Goal: Task Accomplishment & Management: Manage account settings

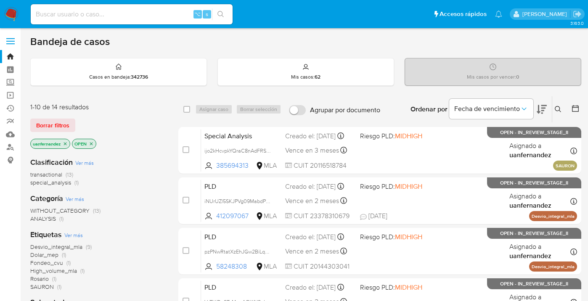
click at [55, 129] on span "Borrar filtros" at bounding box center [52, 125] width 33 height 12
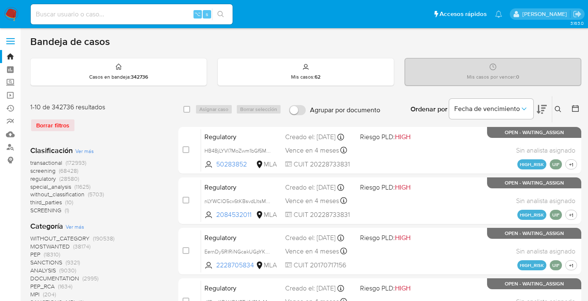
drag, startPoint x: 557, startPoint y: 108, endPoint x: 550, endPoint y: 114, distance: 9.3
click at [557, 109] on icon at bounding box center [558, 109] width 7 height 7
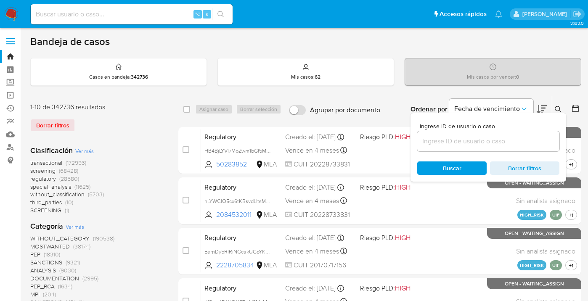
click at [471, 141] on input at bounding box center [488, 141] width 142 height 11
type input "2914369388"
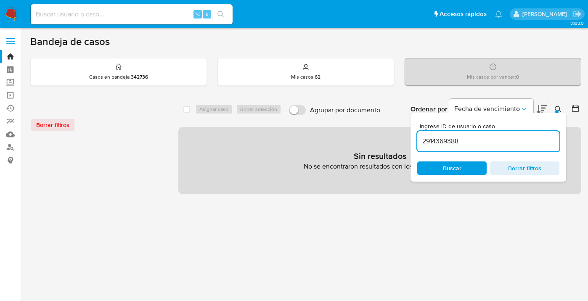
click at [558, 109] on icon at bounding box center [558, 109] width 7 height 7
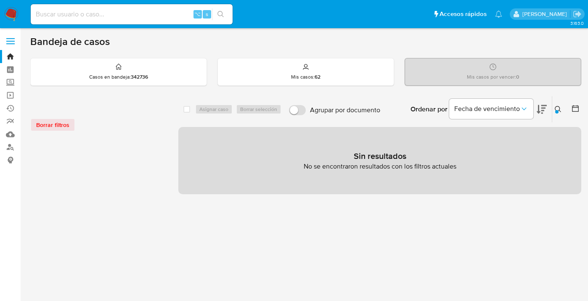
click at [554, 107] on button at bounding box center [559, 109] width 14 height 10
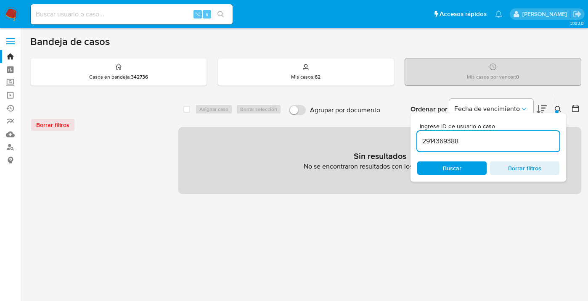
click at [477, 140] on input "2914369388" at bounding box center [488, 141] width 142 height 11
click at [93, 14] on input at bounding box center [132, 14] width 202 height 11
paste input "2914369388"
type input "2914369388"
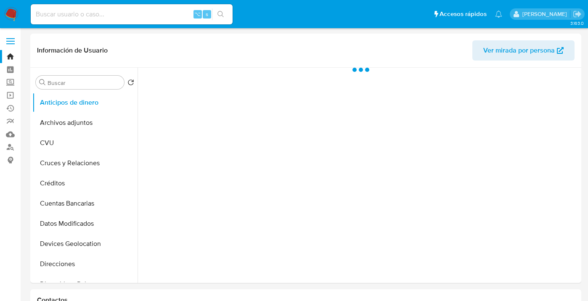
select select "10"
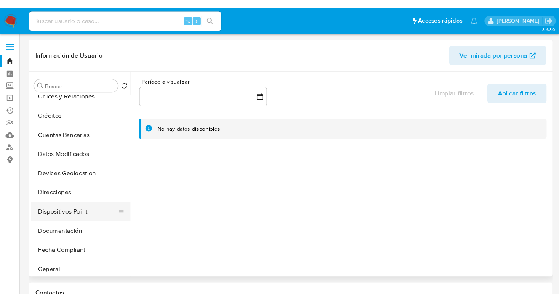
scroll to position [70, 0]
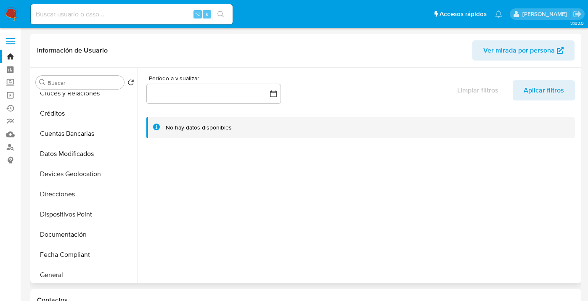
click at [521, 54] on span "Ver mirada por persona" at bounding box center [519, 50] width 72 height 20
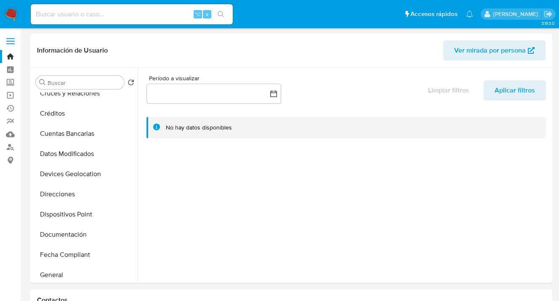
click at [9, 16] on img at bounding box center [11, 14] width 14 height 14
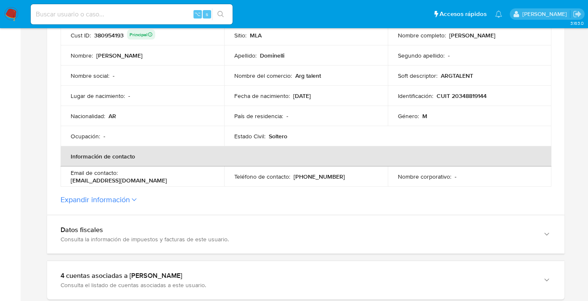
scroll to position [322, 0]
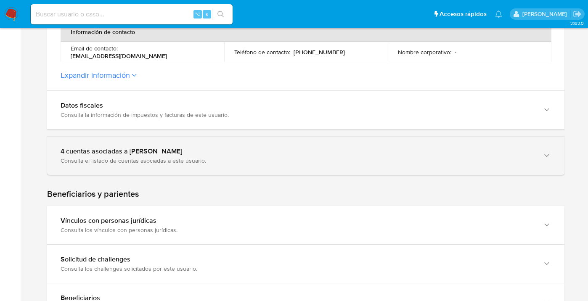
click at [552, 156] on div "4 cuentas asociadas a Facundo Juan Manuel Dominelli Consulta el listado de cuen…" at bounding box center [305, 156] width 517 height 38
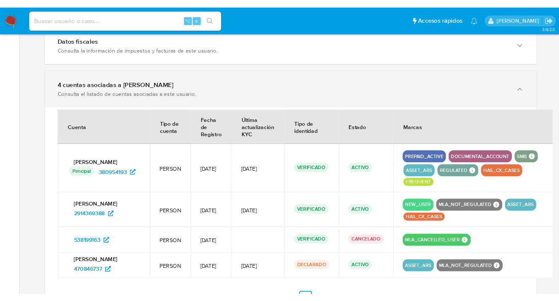
scroll to position [459, 0]
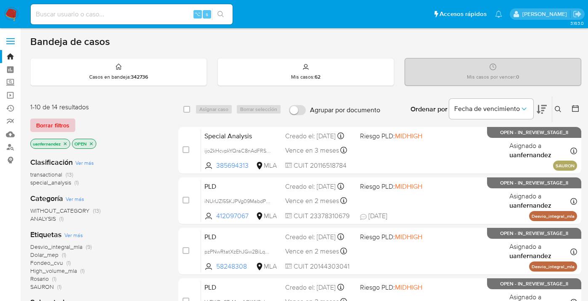
click at [60, 126] on span "Borrar filtros" at bounding box center [52, 125] width 33 height 12
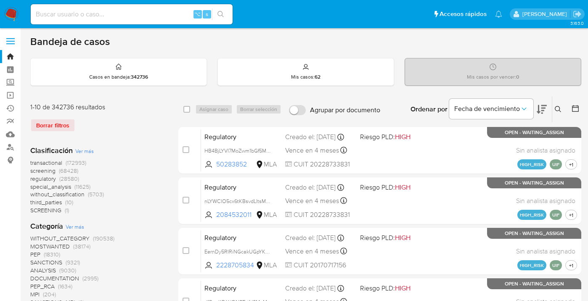
drag, startPoint x: 561, startPoint y: 105, endPoint x: 509, endPoint y: 141, distance: 63.1
click at [560, 105] on button at bounding box center [559, 109] width 14 height 10
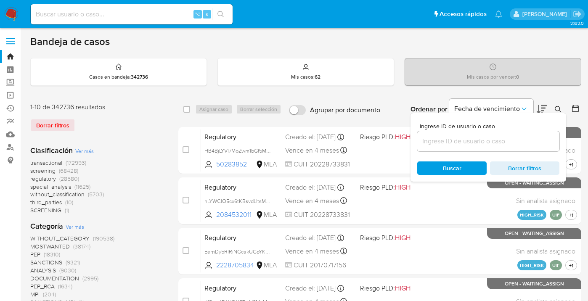
click at [486, 146] on div at bounding box center [488, 141] width 142 height 20
click at [482, 140] on input at bounding box center [488, 141] width 142 height 11
paste input "380954193"
type input "380954193"
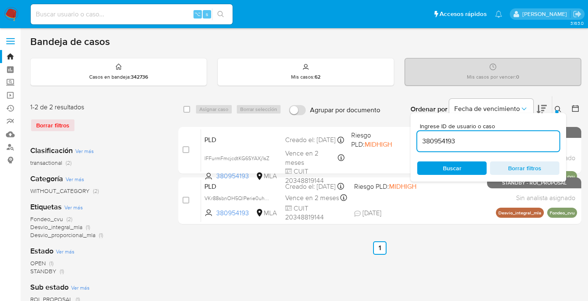
click at [560, 111] on icon at bounding box center [558, 109] width 7 height 7
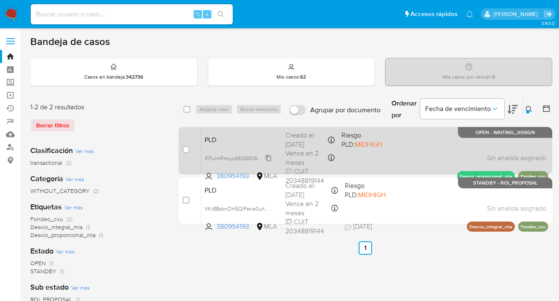
click at [269, 157] on span "IFFurmFmcjcdtKG6SYAXj1sZ" at bounding box center [236, 157] width 65 height 9
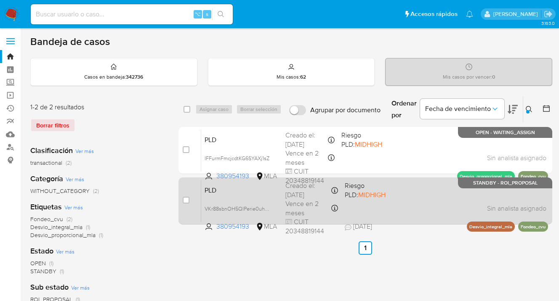
click at [421, 196] on div "PLD VKr88sbnOH5QlPerie0uhSB4 380954193 MLA Riesgo PLD: MIDHIGH Creado el: 12/09…" at bounding box center [374, 201] width 347 height 42
click at [186, 201] on input "checkbox" at bounding box center [186, 200] width 7 height 7
checkbox input "true"
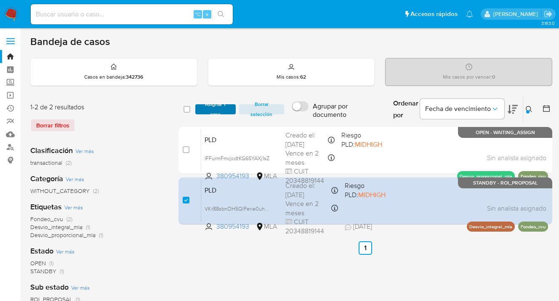
click at [215, 109] on span "Asignar 1 caso" at bounding box center [215, 109] width 32 height 8
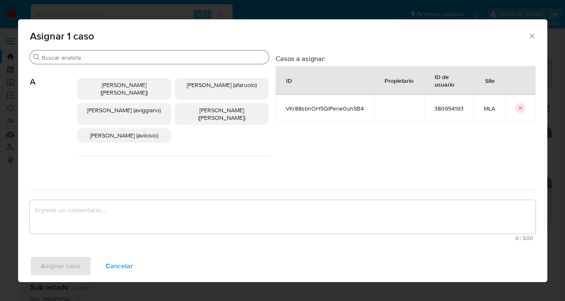
click at [186, 55] on input "Buscar" at bounding box center [154, 58] width 224 height 8
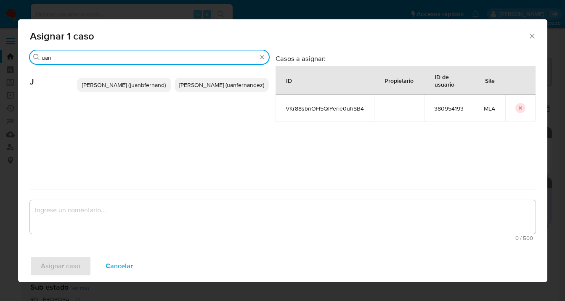
type input "uan"
click at [195, 86] on span "Juan Pablo Fernandez (uanfernandez)" at bounding box center [221, 85] width 85 height 8
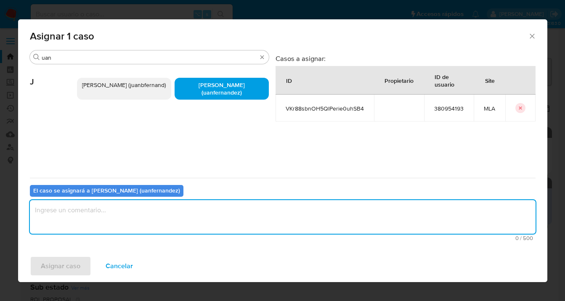
click at [209, 220] on textarea "assign-modal" at bounding box center [283, 217] width 506 height 34
type textarea "asig"
click at [68, 272] on span "Asignar caso" at bounding box center [61, 266] width 40 height 19
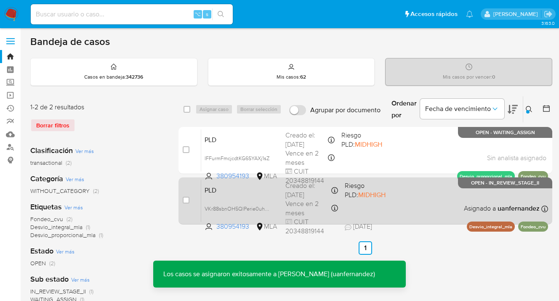
click at [432, 206] on div "PLD VKr88sbnOH5QlPerie0uhSB4 380954193 MLA Riesgo PLD: MIDHIGH Creado el: 12/09…" at bounding box center [374, 201] width 347 height 42
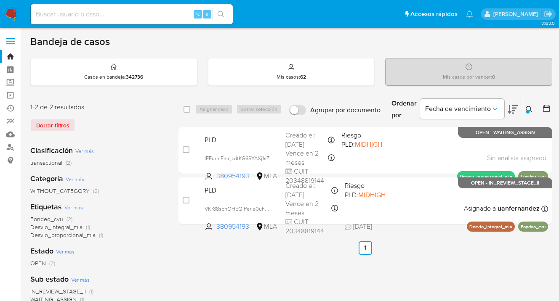
click at [527, 109] on icon at bounding box center [528, 109] width 7 height 7
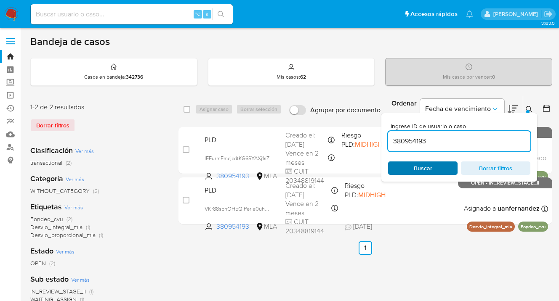
click at [439, 169] on span "Buscar" at bounding box center [423, 168] width 58 height 12
click at [527, 108] on icon at bounding box center [528, 109] width 7 height 7
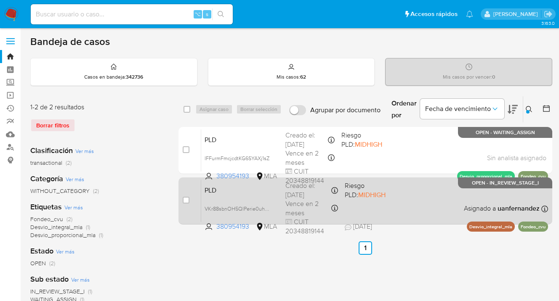
click at [448, 211] on div "PLD VKr88sbnOH5QlPerie0uhSB4 380954193 MLA Riesgo PLD: MIDHIGH Creado el: 12/09…" at bounding box center [374, 201] width 347 height 42
click at [427, 210] on div "PLD VKr88sbnOH5QlPerie0uhSB4 380954193 MLA Riesgo PLD: MIDHIGH Creado el: 12/09…" at bounding box center [374, 201] width 347 height 42
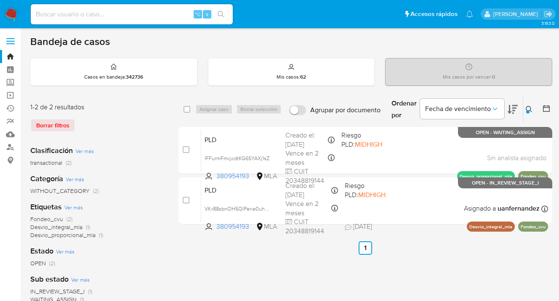
click at [526, 108] on icon at bounding box center [528, 109] width 7 height 7
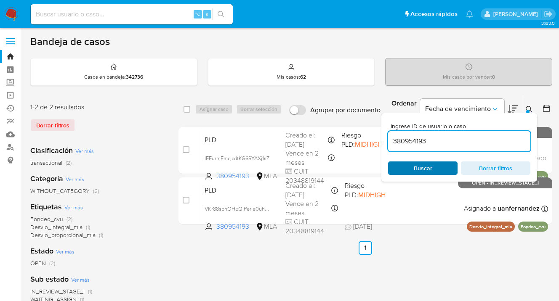
click at [435, 167] on span "Buscar" at bounding box center [423, 168] width 58 height 12
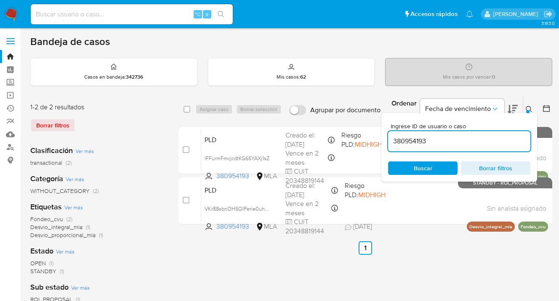
click at [528, 107] on icon at bounding box center [528, 109] width 7 height 7
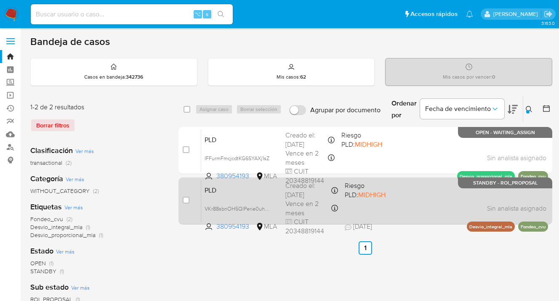
click at [468, 197] on div "PLD VKr88sbnOH5QlPerie0uhSB4 380954193 MLA Riesgo PLD: MIDHIGH Creado el: 12/09…" at bounding box center [374, 201] width 347 height 42
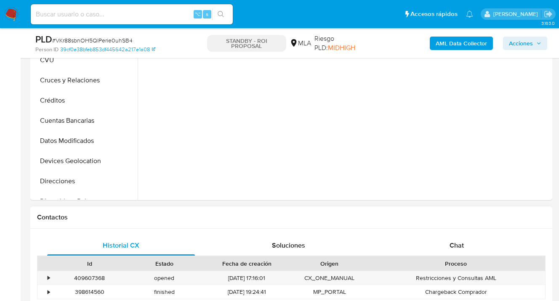
scroll to position [289, 0]
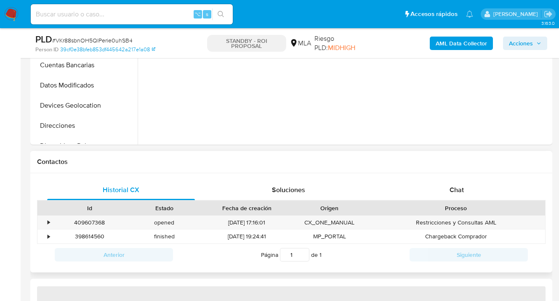
select select "10"
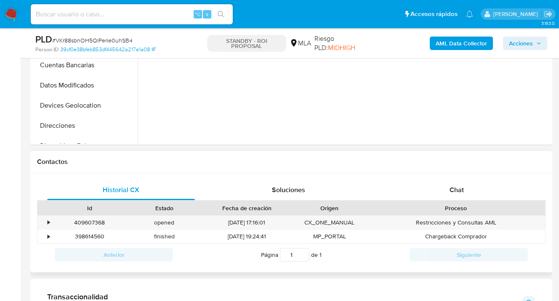
click at [471, 179] on div "Historial CX Soluciones Chat Id Estado Fecha de creación Origen Proceso • 40960…" at bounding box center [291, 223] width 522 height 100
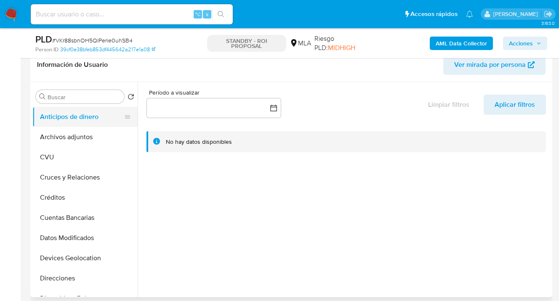
scroll to position [114, 0]
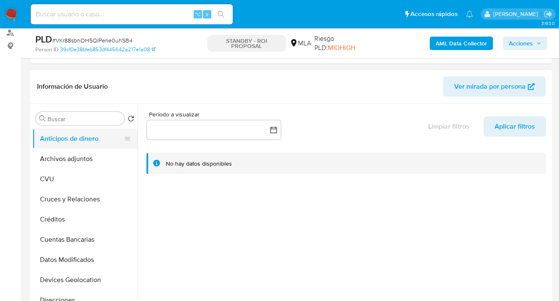
drag, startPoint x: 81, startPoint y: 151, endPoint x: 104, endPoint y: 147, distance: 23.1
click at [81, 152] on button "Archivos adjuntos" at bounding box center [84, 159] width 105 height 20
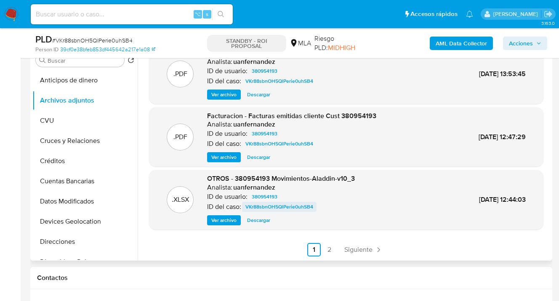
scroll to position [176, 0]
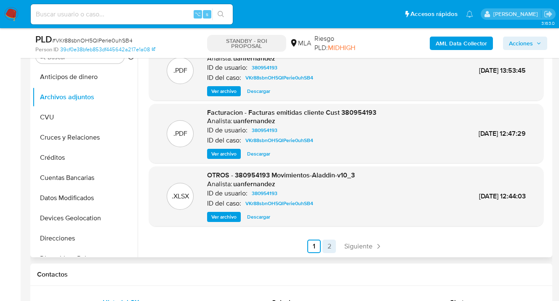
click at [329, 247] on link "2" at bounding box center [328, 246] width 13 height 13
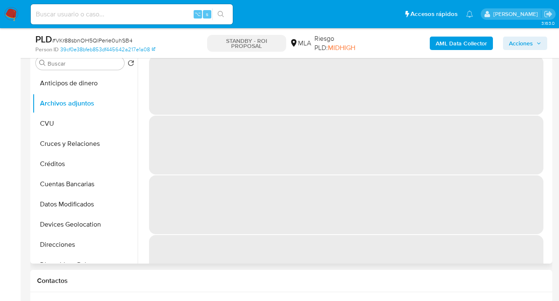
scroll to position [160, 0]
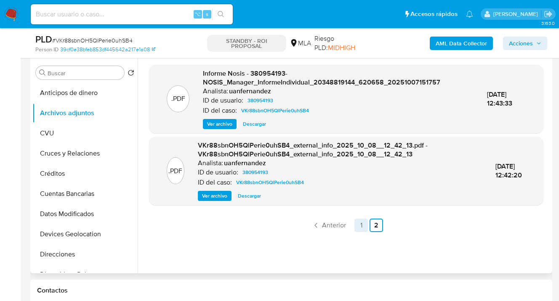
click at [361, 225] on link "1" at bounding box center [360, 225] width 13 height 13
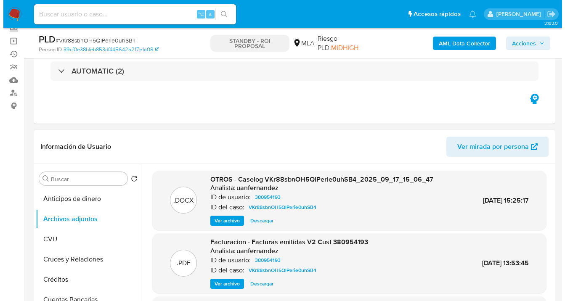
scroll to position [85, 0]
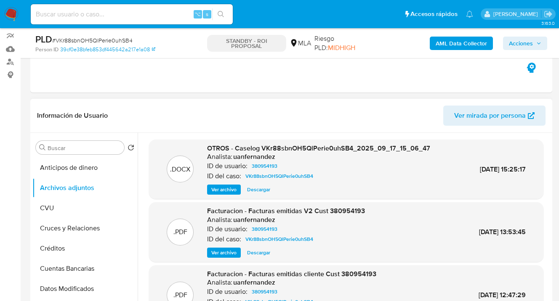
click at [225, 188] on span "Ver archivo" at bounding box center [223, 190] width 25 height 8
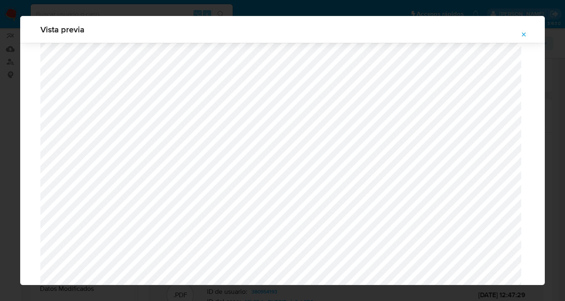
scroll to position [640, 0]
click at [525, 38] on span "Attachment preview" at bounding box center [523, 35] width 7 height 12
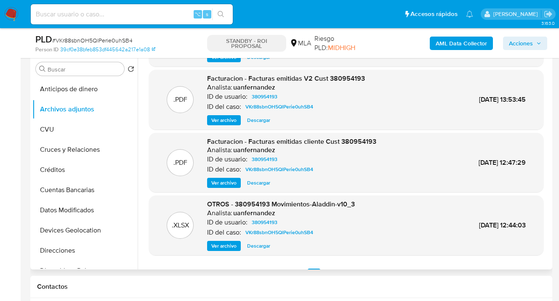
scroll to position [71, 0]
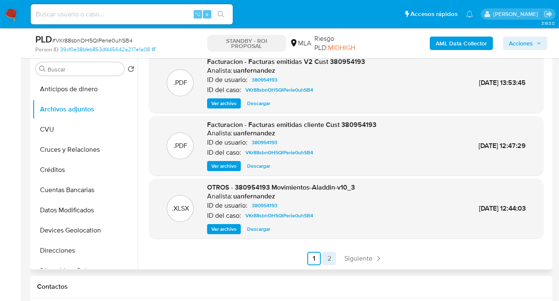
click at [330, 258] on link "2" at bounding box center [328, 258] width 13 height 13
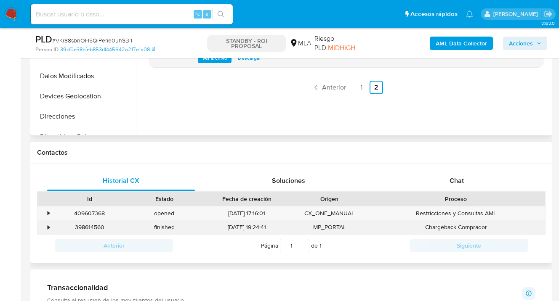
scroll to position [331, 0]
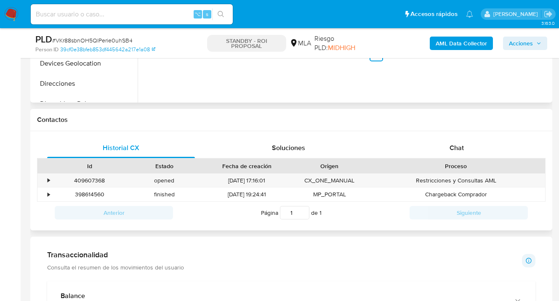
click at [451, 134] on div "Historial CX Soluciones Chat Id Estado Fecha de creación Origen Proceso • 40960…" at bounding box center [291, 181] width 522 height 100
click at [455, 148] on span "Chat" at bounding box center [456, 148] width 14 height 10
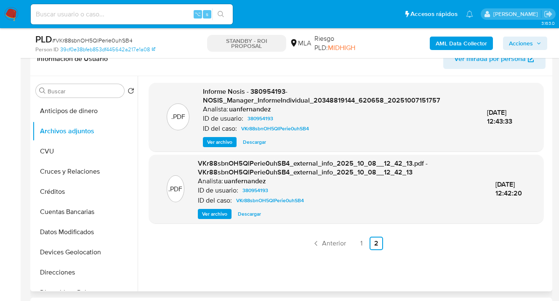
scroll to position [146, 0]
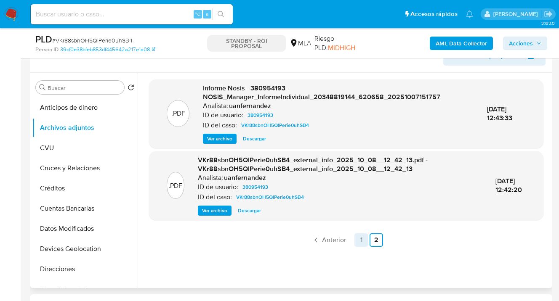
click at [358, 244] on link "1" at bounding box center [360, 239] width 13 height 13
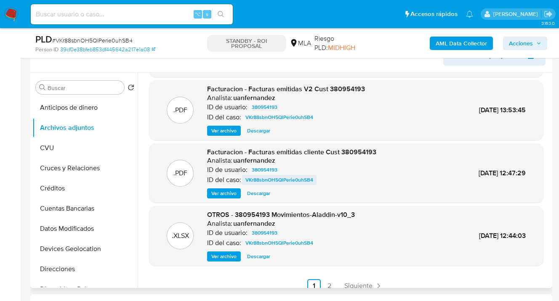
scroll to position [71, 0]
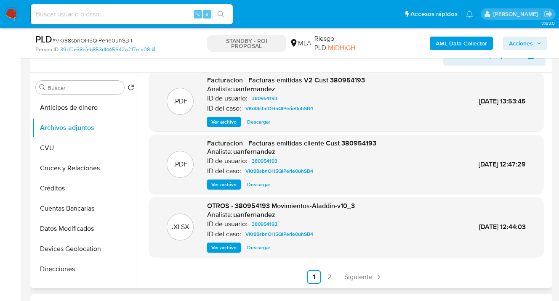
click at [224, 183] on span "Ver archivo" at bounding box center [223, 184] width 25 height 8
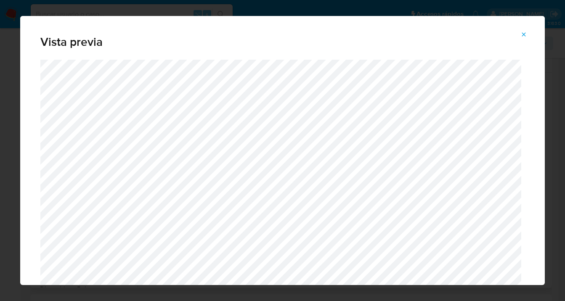
click at [522, 34] on icon "Attachment preview" at bounding box center [523, 34] width 7 height 7
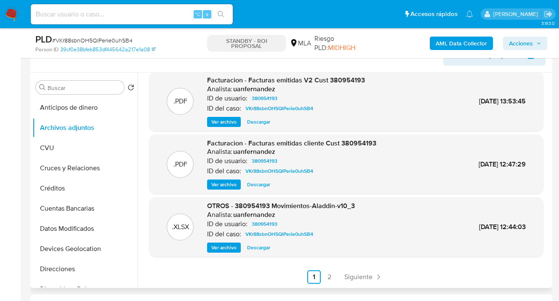
click at [229, 121] on span "Ver archivo" at bounding box center [223, 122] width 25 height 8
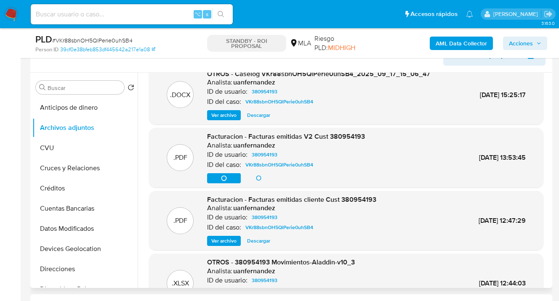
scroll to position [7, 0]
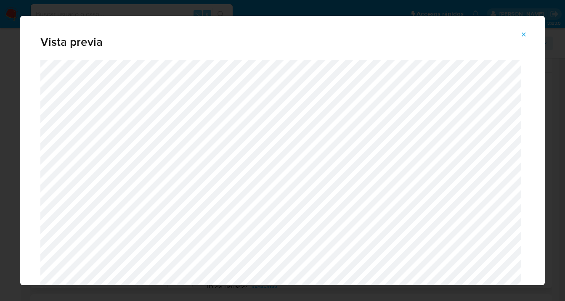
click at [525, 34] on icon "Attachment preview" at bounding box center [523, 34] width 7 height 7
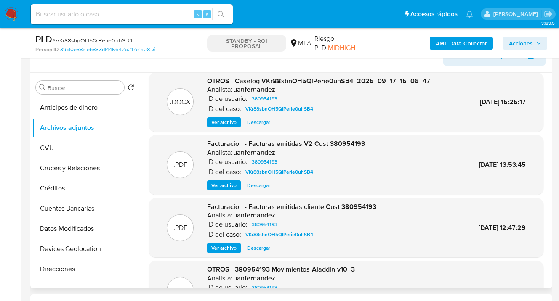
scroll to position [5, 0]
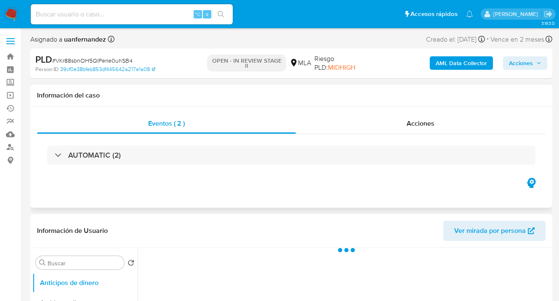
select select "10"
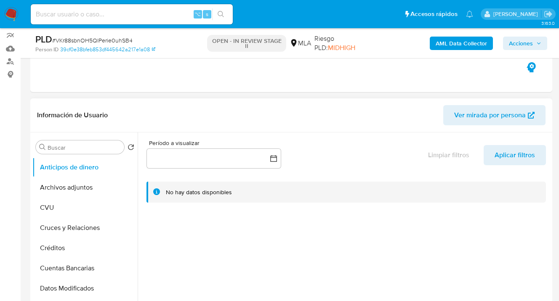
scroll to position [96, 0]
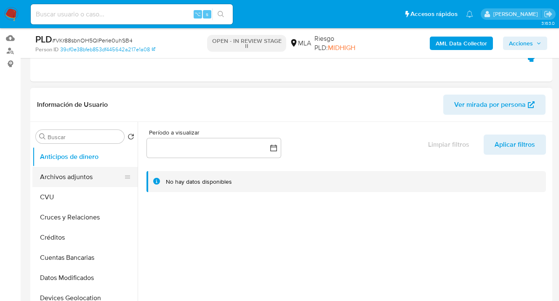
click at [99, 178] on button "Archivos adjuntos" at bounding box center [81, 177] width 98 height 20
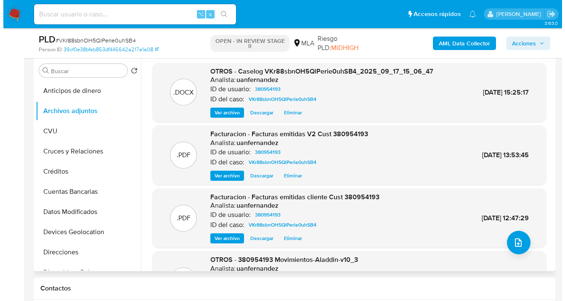
scroll to position [163, 0]
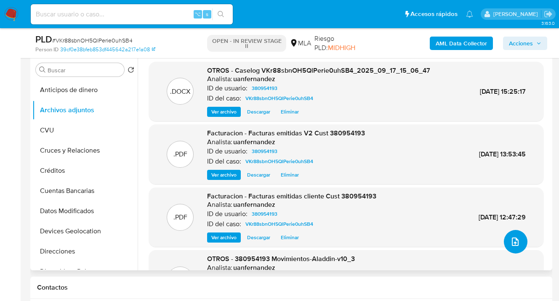
click at [511, 241] on icon "upload-file" at bounding box center [514, 242] width 7 height 8
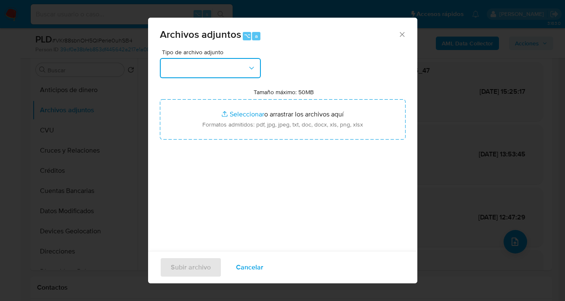
click at [223, 75] on button "button" at bounding box center [210, 68] width 101 height 20
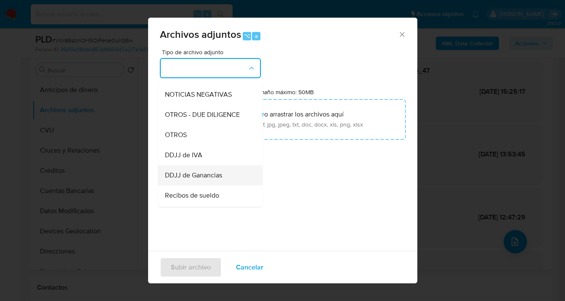
scroll to position [107, 0]
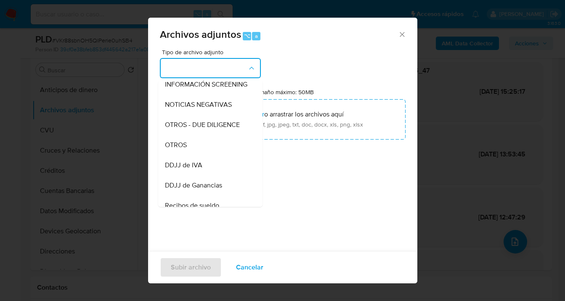
click at [216, 153] on div "OTROS" at bounding box center [208, 145] width 86 height 20
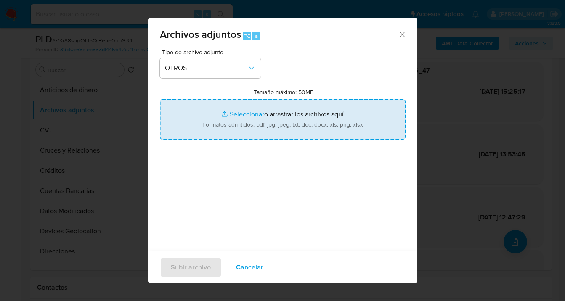
click at [299, 116] on input "Tamaño máximo: 50MB Seleccionar archivos" at bounding box center [283, 119] width 246 height 40
type input "C:\fakepath\CI de oct 2023 a sep 2024.pdf"
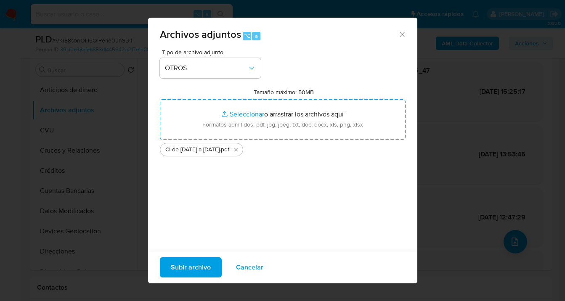
click at [191, 266] on span "Subir archivo" at bounding box center [191, 267] width 40 height 19
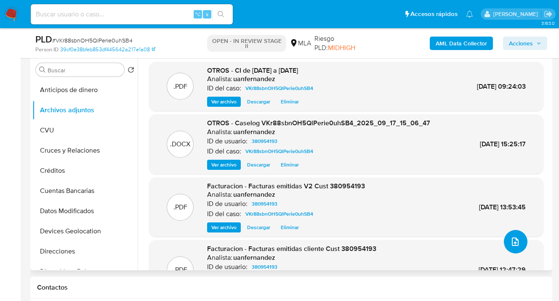
click at [510, 242] on icon "upload-file" at bounding box center [515, 242] width 10 height 10
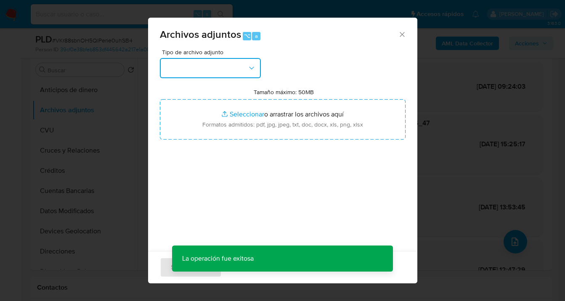
click at [249, 69] on icon "button" at bounding box center [251, 68] width 8 height 8
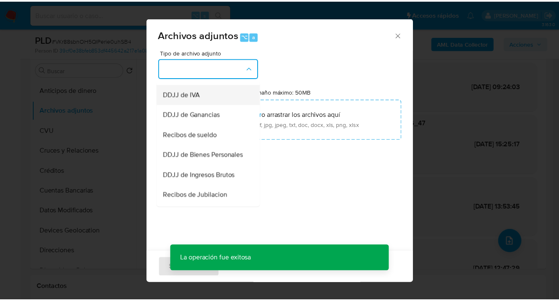
scroll to position [178, 0]
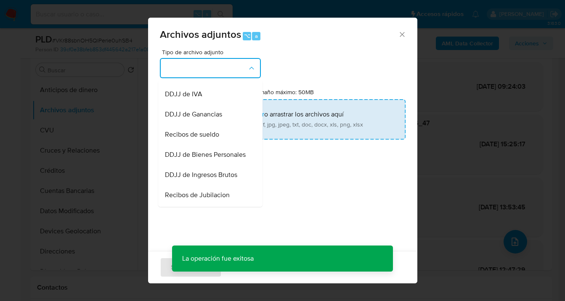
drag, startPoint x: 202, startPoint y: 86, endPoint x: 259, endPoint y: 113, distance: 62.8
click at [202, 84] on div "OTROS" at bounding box center [208, 74] width 86 height 20
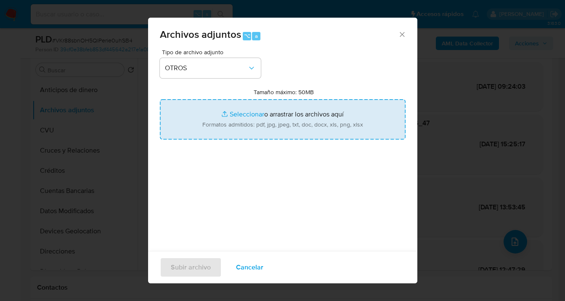
drag, startPoint x: 295, startPoint y: 143, endPoint x: 295, endPoint y: 136, distance: 6.7
click at [295, 143] on div "Tipo de archivo adjunto OTROS Tamaño máximo: 50MB Seleccionar archivos Seleccio…" at bounding box center [283, 148] width 246 height 199
click at [291, 128] on input "Tamaño máximo: 50MB Seleccionar archivos" at bounding box center [283, 119] width 246 height 40
type input "C:\fakepath\Caselog VKr88sbnOH5QlPerie0uhSB4 V2.docx"
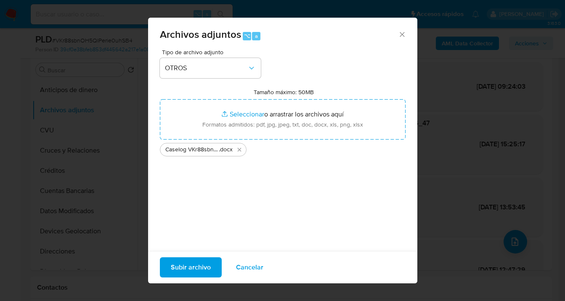
click at [187, 268] on span "Subir archivo" at bounding box center [191, 267] width 40 height 19
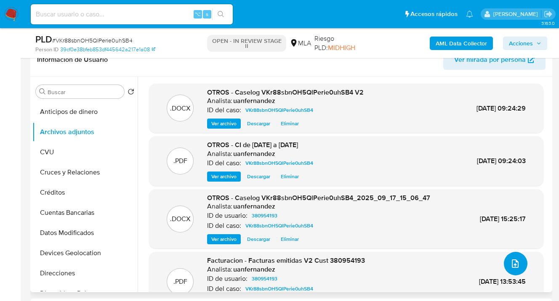
scroll to position [90, 0]
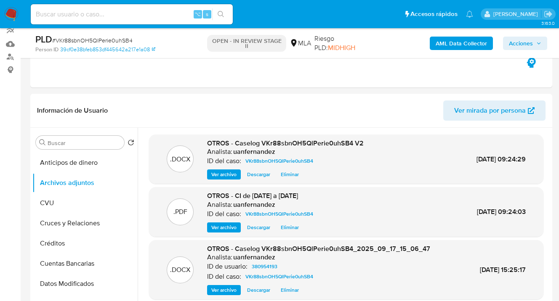
drag, startPoint x: 525, startPoint y: 42, endPoint x: 511, endPoint y: 50, distance: 15.2
click at [525, 42] on span "Acciones" at bounding box center [521, 43] width 24 height 13
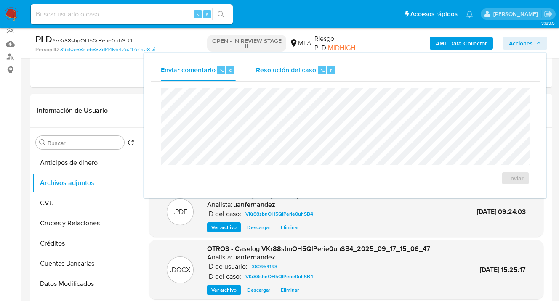
click at [281, 68] on span "Resolución del caso" at bounding box center [286, 70] width 60 height 10
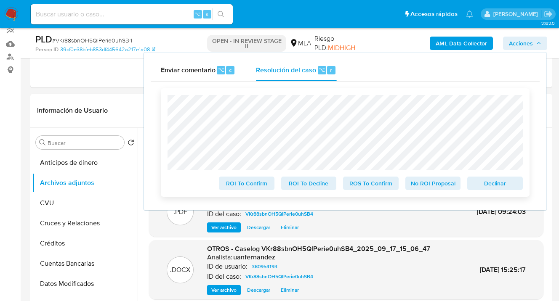
click at [497, 184] on span "Declinar" at bounding box center [495, 184] width 44 height 12
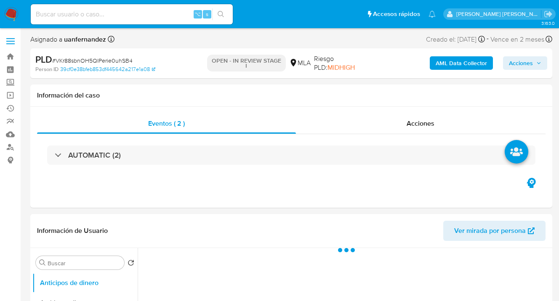
select select "10"
drag, startPoint x: 522, startPoint y: 61, endPoint x: 510, endPoint y: 68, distance: 13.2
click at [521, 63] on span "Acciones" at bounding box center [521, 62] width 24 height 13
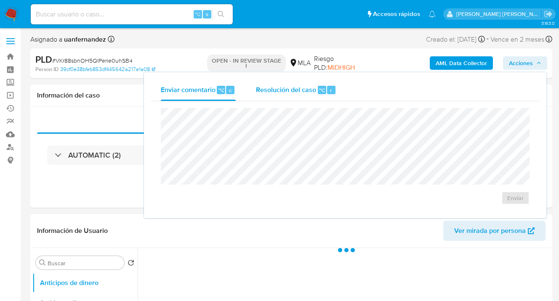
select select "10"
click at [298, 92] on span "Resolución del caso" at bounding box center [286, 90] width 60 height 10
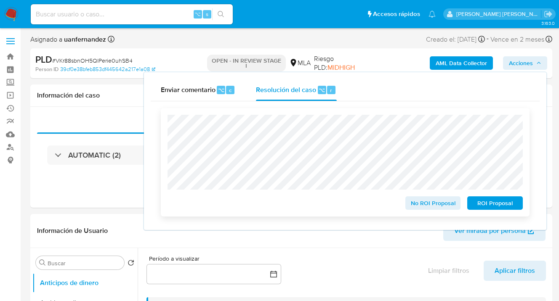
click at [489, 205] on span "ROI Proposal" at bounding box center [495, 203] width 44 height 12
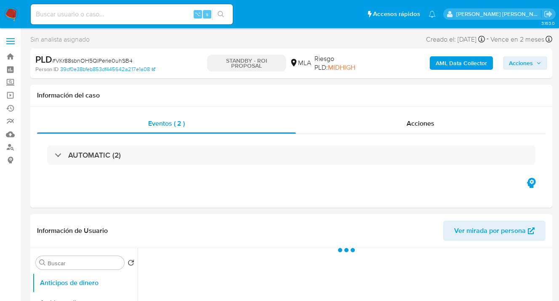
select select "10"
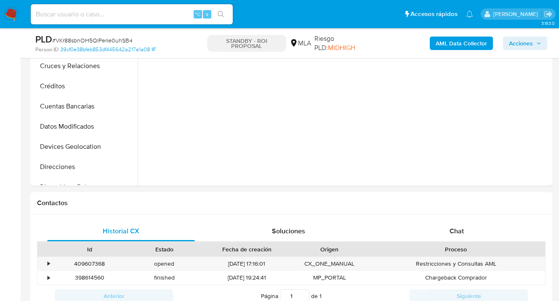
select select "10"
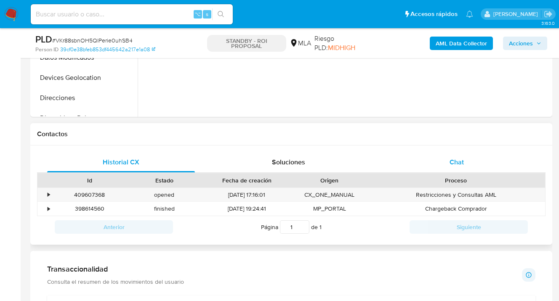
click at [462, 162] on span "Chat" at bounding box center [456, 162] width 14 height 10
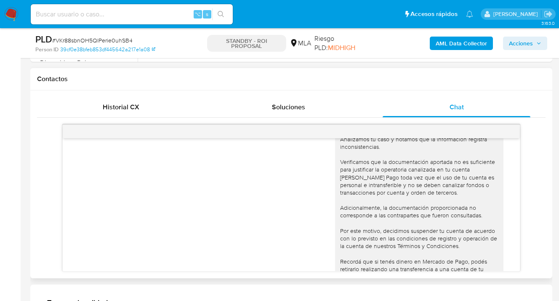
scroll to position [1214, 0]
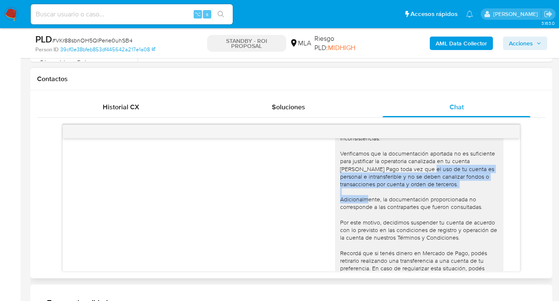
drag, startPoint x: 372, startPoint y: 223, endPoint x: 457, endPoint y: 238, distance: 86.6
click at [457, 238] on div "Hola [PERSON_NAME], muchas gracias por la respuesta. Analizamos tu caso y notam…" at bounding box center [419, 203] width 158 height 184
copy div "toda vez que el uso de tu cuenta es personal e intransferible y no se deben can…"
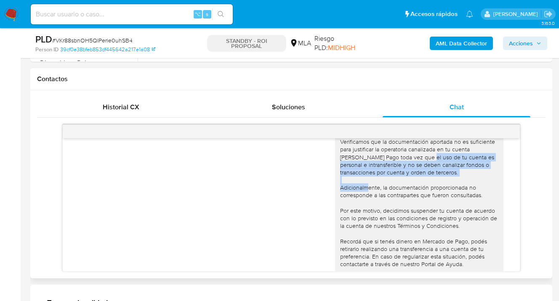
scroll to position [1280, 0]
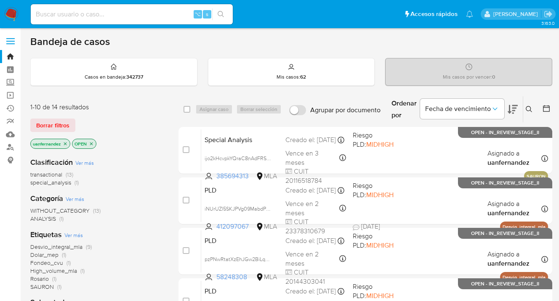
drag, startPoint x: 65, startPoint y: 123, endPoint x: 143, endPoint y: 119, distance: 78.8
click at [65, 123] on span "Borrar filtros" at bounding box center [52, 125] width 33 height 12
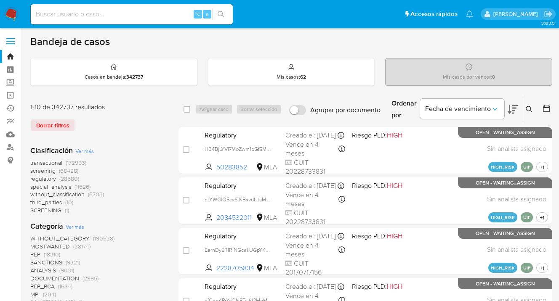
click at [528, 107] on icon at bounding box center [528, 109] width 7 height 7
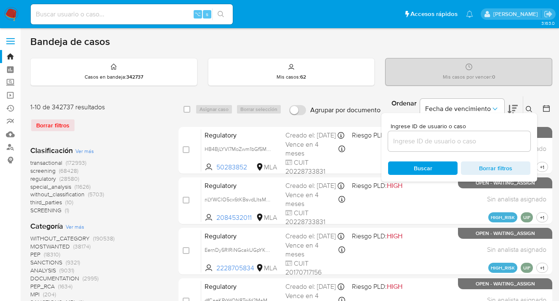
click at [461, 141] on input at bounding box center [459, 141] width 142 height 11
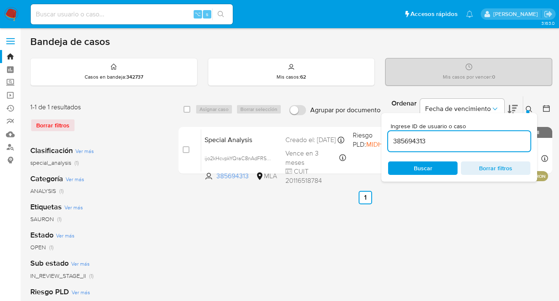
click at [529, 107] on icon at bounding box center [528, 109] width 7 height 7
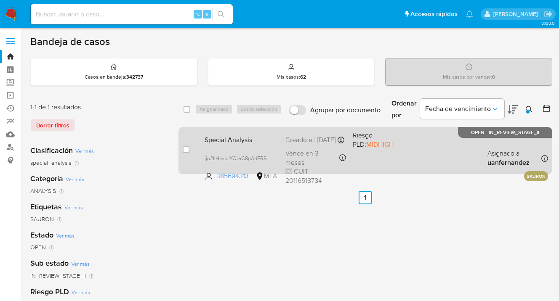
click at [426, 160] on div "Special Analysis ijo2kHcvpkYQraC8nAdFRSWi 385694313 MLA Riesgo PLD: MIDHIGH Cre…" at bounding box center [374, 150] width 347 height 42
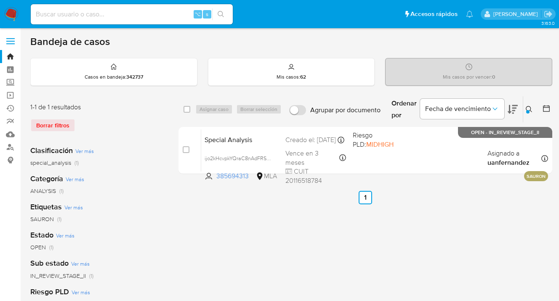
click at [530, 106] on icon at bounding box center [528, 109] width 7 height 7
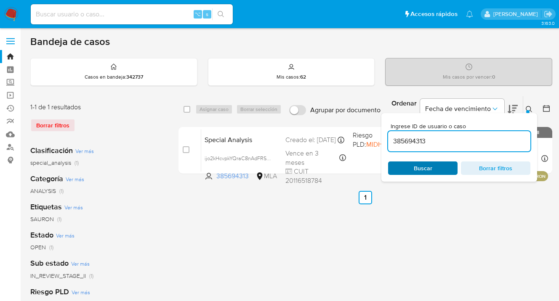
drag, startPoint x: 444, startPoint y: 167, endPoint x: 452, endPoint y: 162, distance: 8.9
click at [444, 166] on span "Buscar" at bounding box center [423, 168] width 58 height 12
click at [530, 107] on icon at bounding box center [528, 109] width 7 height 7
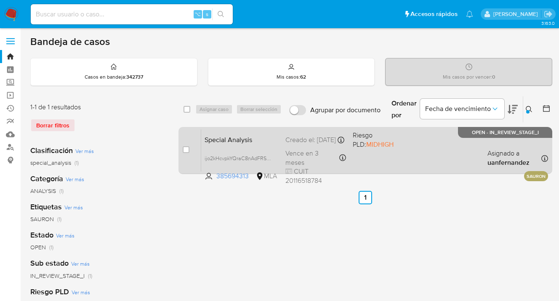
click at [446, 151] on div "Special Analysis ijo2kHcvpkYQraC8nAdFRSWi 385694313 MLA Riesgo PLD: MIDHIGH Cre…" at bounding box center [374, 150] width 347 height 42
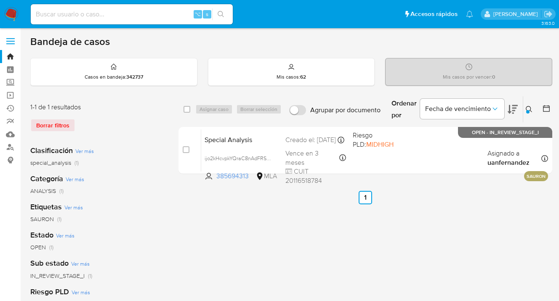
click at [528, 107] on icon at bounding box center [528, 109] width 7 height 7
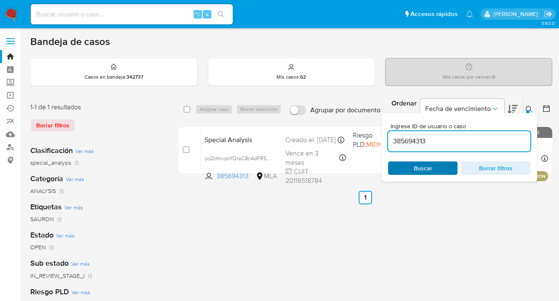
click at [436, 168] on span "Buscar" at bounding box center [423, 168] width 58 height 12
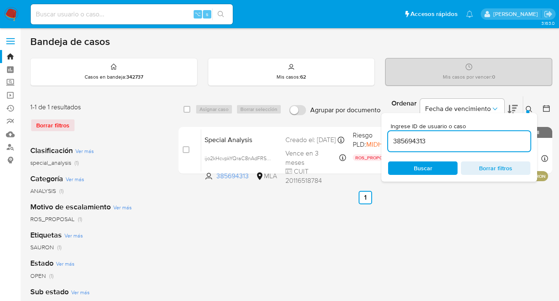
click at [530, 107] on icon at bounding box center [528, 109] width 6 height 6
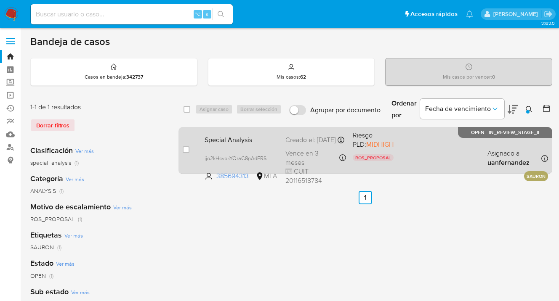
click at [432, 152] on div "Special Analysis ijo2kHcvpkYQraC8nAdFRSWi 385694313 MLA Riesgo PLD: MIDHIGH ROS…" at bounding box center [374, 150] width 347 height 42
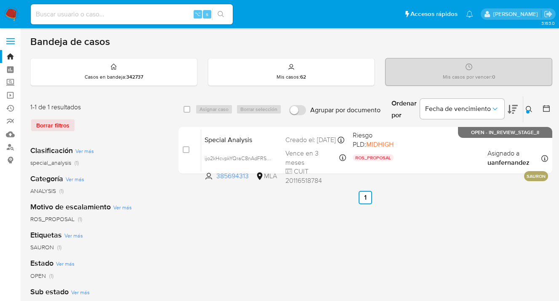
click at [529, 107] on icon at bounding box center [528, 109] width 7 height 7
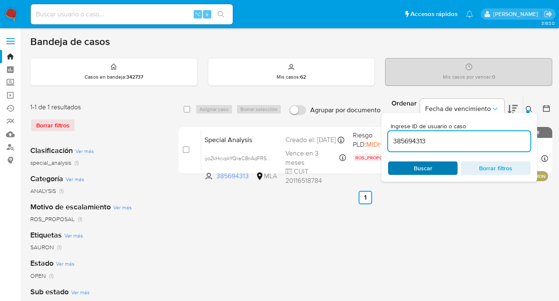
drag, startPoint x: 419, startPoint y: 167, endPoint x: 426, endPoint y: 164, distance: 8.1
click at [419, 167] on span "Buscar" at bounding box center [422, 168] width 19 height 13
click at [528, 109] on icon at bounding box center [528, 109] width 7 height 7
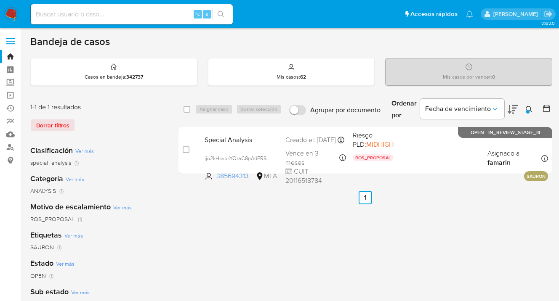
click at [527, 108] on icon at bounding box center [528, 109] width 7 height 7
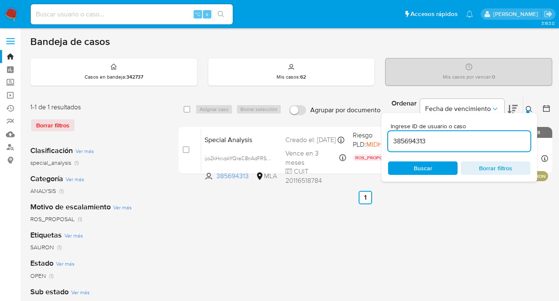
drag, startPoint x: 448, startPoint y: 141, endPoint x: 386, endPoint y: 140, distance: 62.7
click at [385, 141] on div "Ingrese ID de usuario o caso 385694313 Buscar Borrar filtros" at bounding box center [459, 147] width 156 height 69
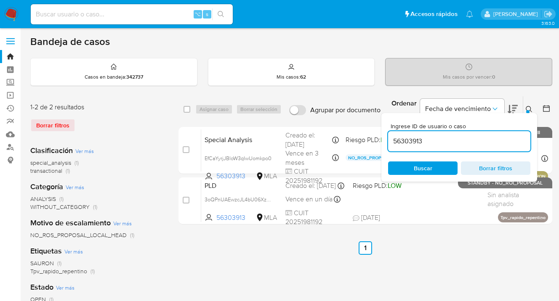
click at [528, 108] on icon at bounding box center [528, 109] width 7 height 7
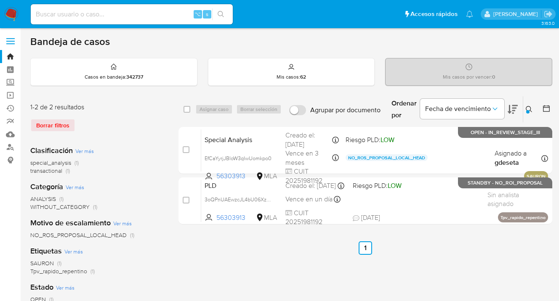
click at [529, 109] on icon at bounding box center [528, 109] width 7 height 7
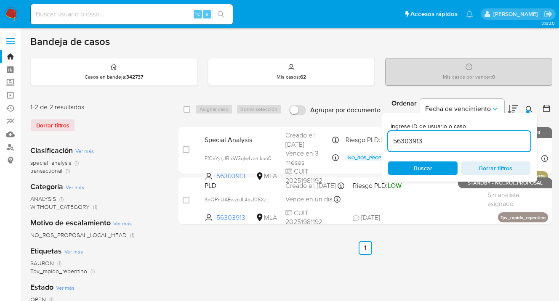
drag, startPoint x: 485, startPoint y: 140, endPoint x: 399, endPoint y: 135, distance: 86.0
click at [399, 136] on input "56303913" at bounding box center [459, 141] width 142 height 11
type input "409955765"
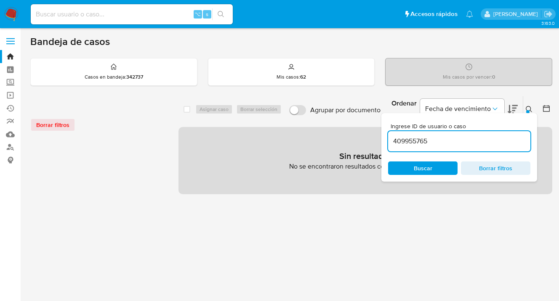
click at [118, 12] on input at bounding box center [132, 14] width 202 height 11
paste input "409955765"
type input "409955765"
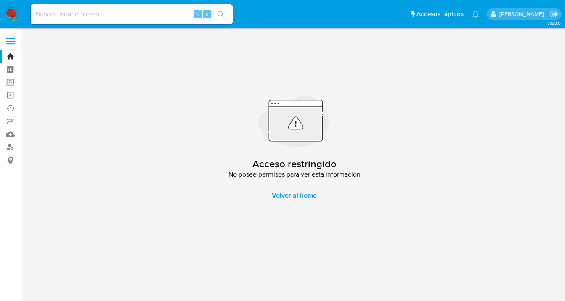
click at [99, 15] on input at bounding box center [132, 14] width 202 height 11
paste input "409955765"
drag, startPoint x: 95, startPoint y: 12, endPoint x: 23, endPoint y: 1, distance: 72.8
click at [23, 1] on nav "Pausado Ver notificaciones 409955765 ⌥ s Accesos rápidos Presiona las siguiente…" at bounding box center [282, 14] width 565 height 28
paste input "2699258728"
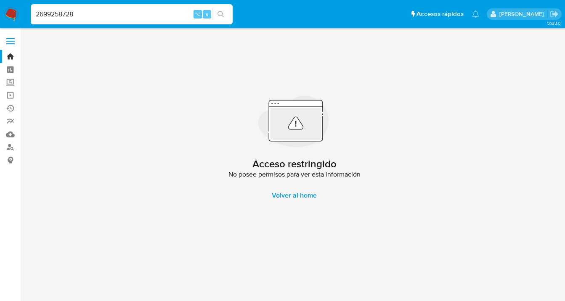
type input "2699258728"
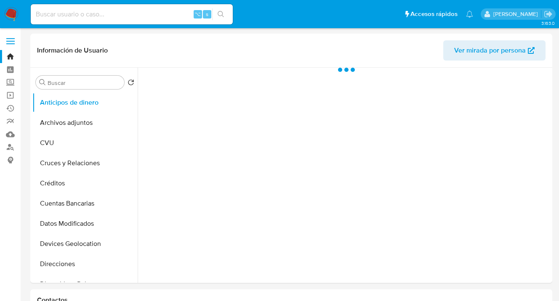
click at [10, 12] on img at bounding box center [11, 14] width 14 height 14
select select "10"
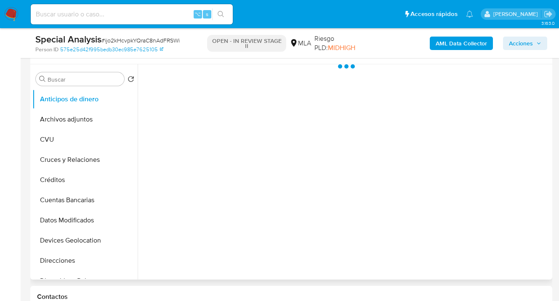
select select "10"
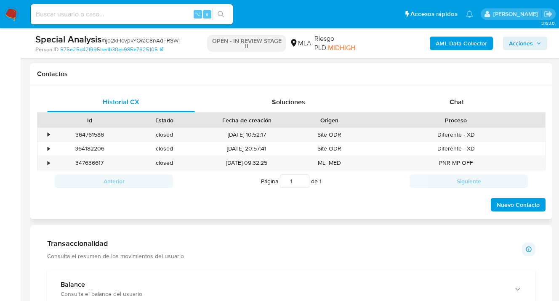
scroll to position [402, 0]
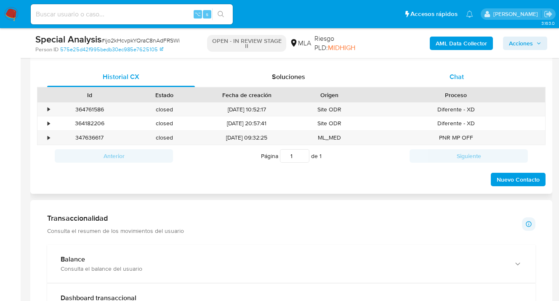
click at [462, 77] on span "Chat" at bounding box center [456, 77] width 14 height 10
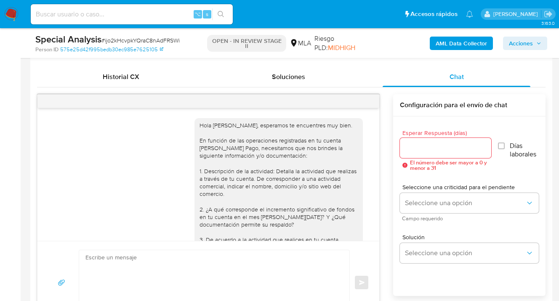
scroll to position [853, 0]
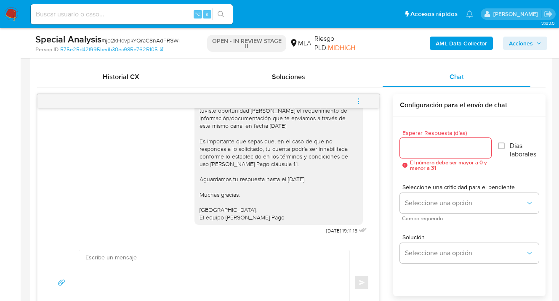
drag, startPoint x: 357, startPoint y: 100, endPoint x: 351, endPoint y: 102, distance: 6.5
click at [357, 100] on icon "menu-action" at bounding box center [359, 102] width 8 height 8
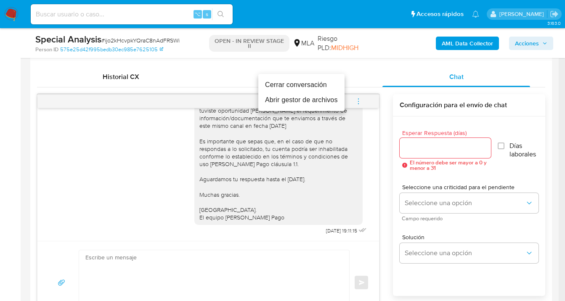
click at [304, 86] on li "Cerrar conversación" at bounding box center [301, 84] width 86 height 15
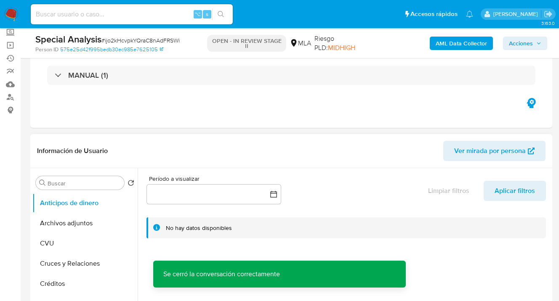
scroll to position [119, 0]
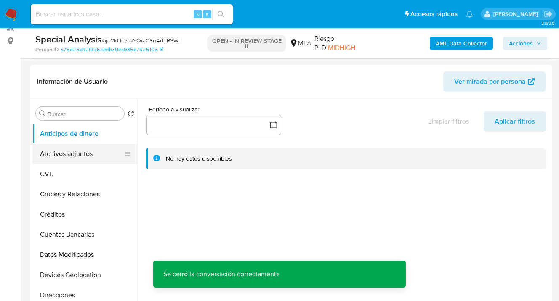
click at [102, 160] on button "Archivos adjuntos" at bounding box center [81, 154] width 98 height 20
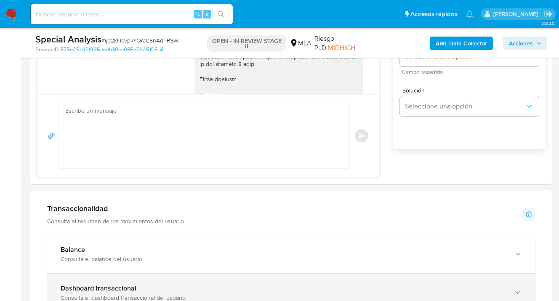
scroll to position [601, 0]
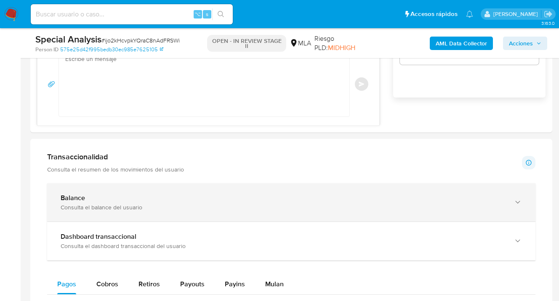
click at [519, 201] on icon "button" at bounding box center [517, 202] width 8 height 8
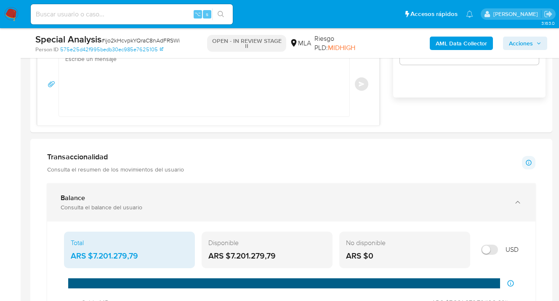
click at [519, 201] on icon "button" at bounding box center [517, 202] width 8 height 8
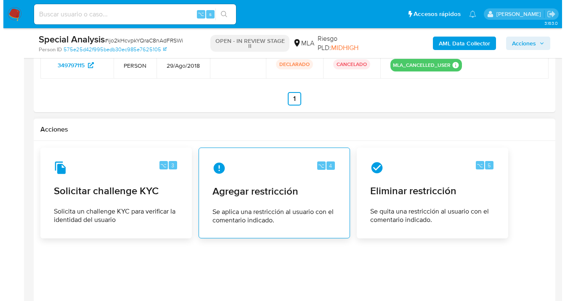
scroll to position [1416, 0]
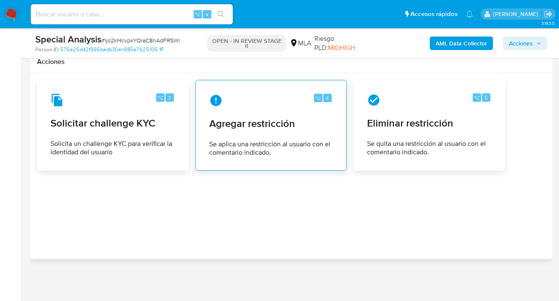
click at [251, 129] on span "Agregar restricción" at bounding box center [271, 123] width 124 height 13
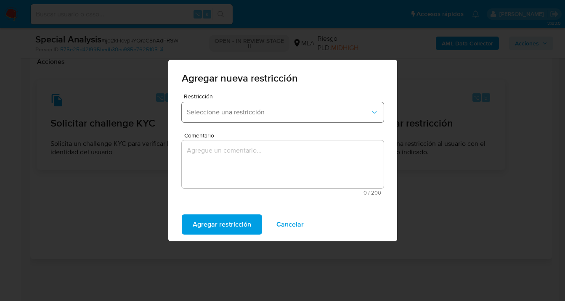
click at [230, 117] on button "Seleccione una restricción" at bounding box center [283, 112] width 202 height 20
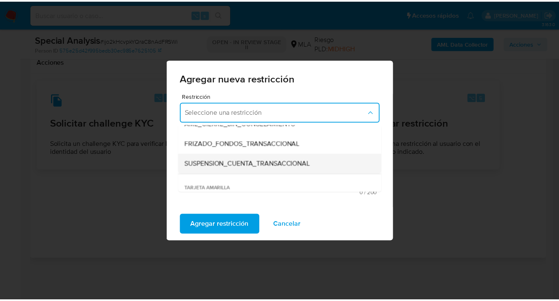
scroll to position [94, 0]
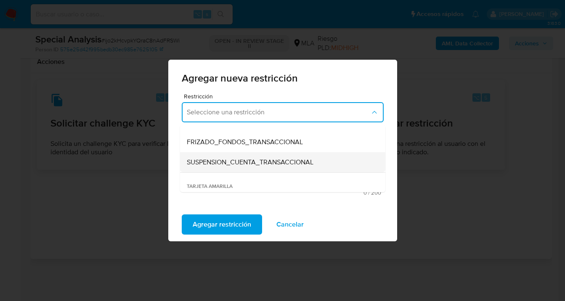
click at [245, 162] on span "SUSPENSION_CUENTA_TRANSACCIONAL" at bounding box center [250, 162] width 127 height 8
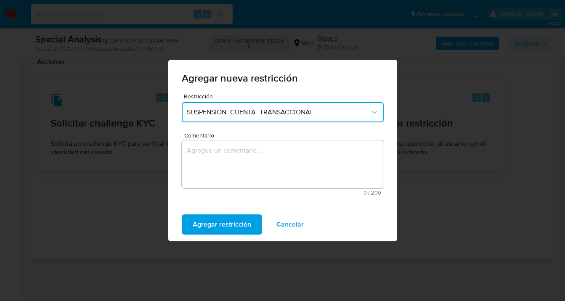
click at [241, 164] on textarea "Comentario" at bounding box center [283, 164] width 202 height 48
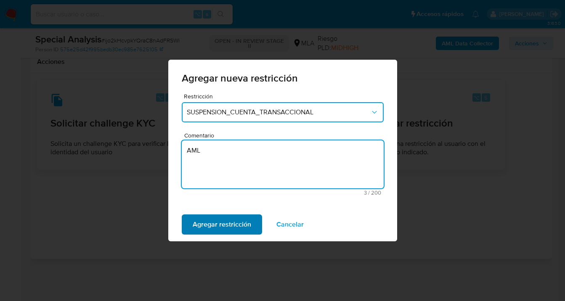
type textarea "AML"
click at [225, 228] on span "Agregar restricción" at bounding box center [222, 224] width 58 height 19
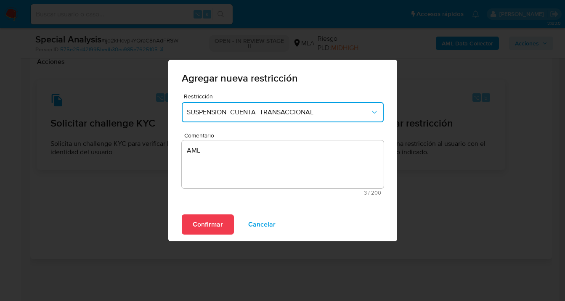
click at [209, 223] on span "Confirmar" at bounding box center [208, 224] width 30 height 19
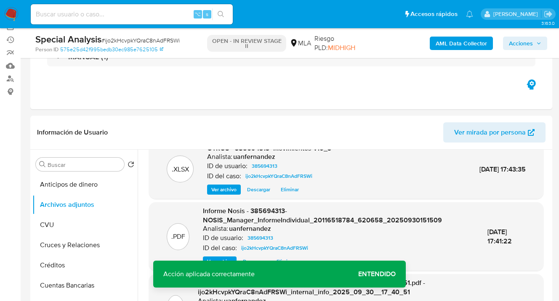
scroll to position [0, 0]
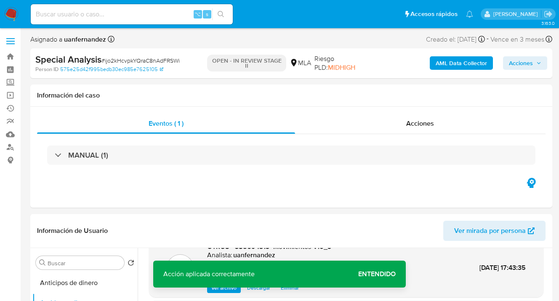
click at [524, 61] on span "Acciones" at bounding box center [521, 62] width 24 height 13
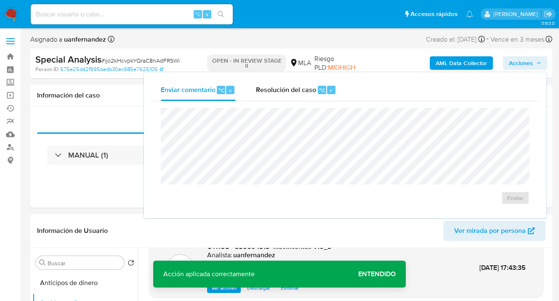
drag, startPoint x: 281, startPoint y: 94, endPoint x: 279, endPoint y: 103, distance: 9.0
click at [281, 94] on span "Resolución del caso" at bounding box center [286, 90] width 60 height 10
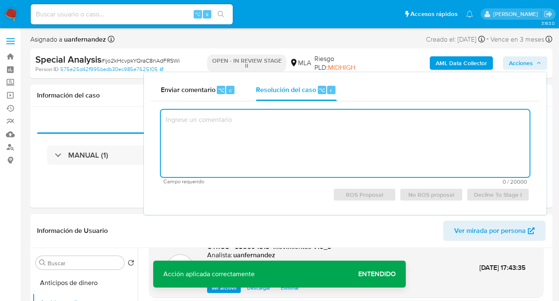
click at [261, 125] on textarea at bounding box center [345, 143] width 368 height 67
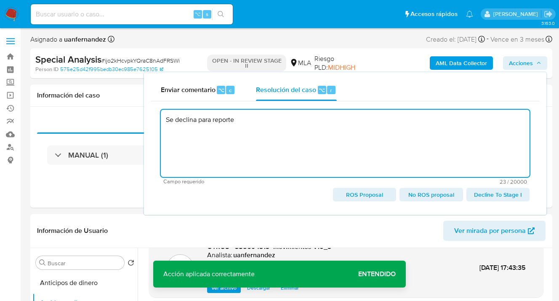
click at [496, 196] on span "Decline To Stage I" at bounding box center [497, 195] width 51 height 12
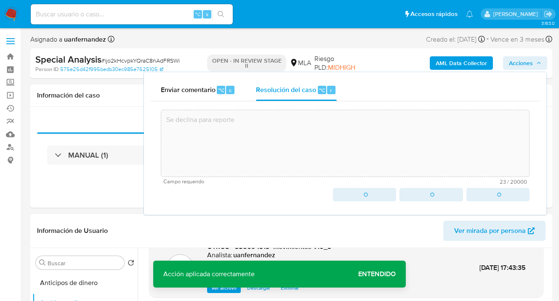
type textarea "Se declina para reporte"
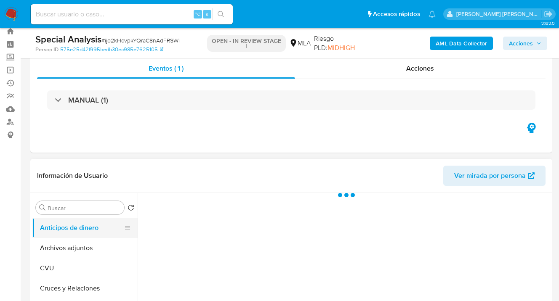
scroll to position [72, 0]
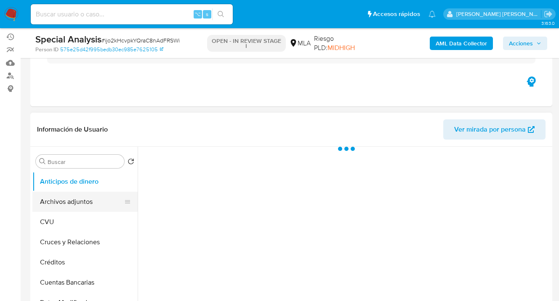
select select "10"
drag, startPoint x: 75, startPoint y: 202, endPoint x: 81, endPoint y: 196, distance: 8.9
click at [75, 201] on button "Archivos adjuntos" at bounding box center [81, 202] width 98 height 20
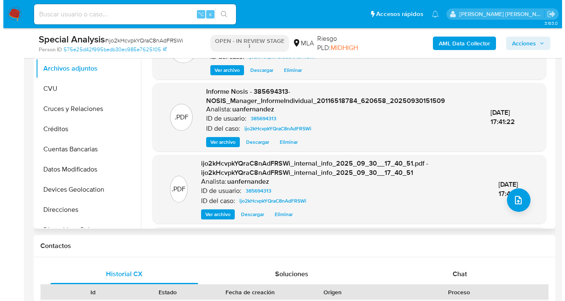
scroll to position [125, 0]
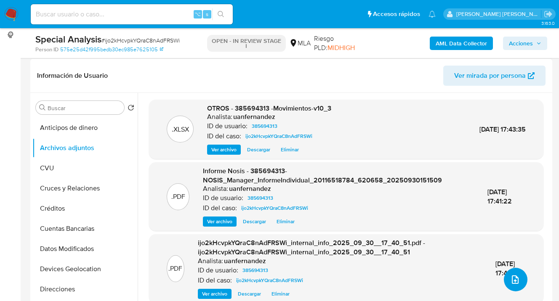
click at [512, 278] on icon "upload-file" at bounding box center [515, 280] width 10 height 10
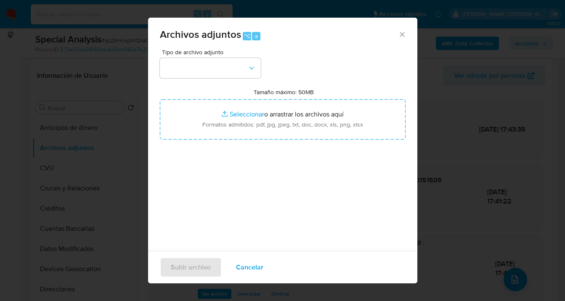
click at [266, 72] on div "Tipo de archivo adjunto Tamaño máximo: 50MB Seleccionar archivos Seleccionar o …" at bounding box center [283, 148] width 246 height 199
click at [251, 68] on icon "button" at bounding box center [251, 68] width 8 height 8
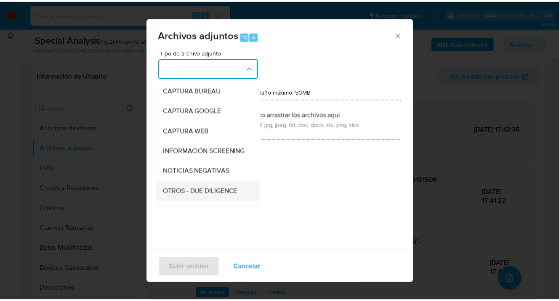
scroll to position [90, 0]
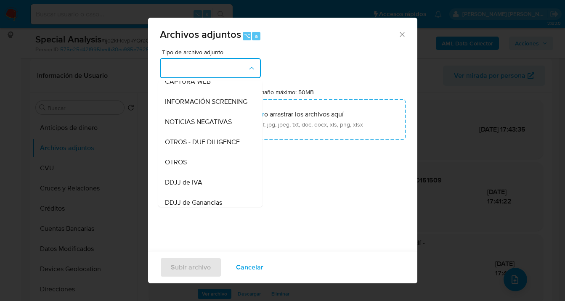
drag, startPoint x: 203, startPoint y: 173, endPoint x: 208, endPoint y: 160, distance: 14.1
click at [203, 172] on div "OTROS" at bounding box center [208, 162] width 86 height 20
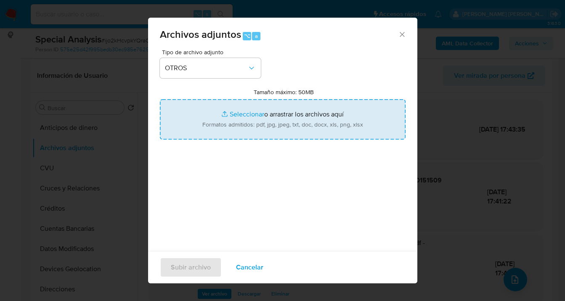
click at [247, 124] on input "Tamaño máximo: 50MB Seleccionar archivos" at bounding box center [283, 119] width 246 height 40
type input "C:\fakepath\Caselog ijo2kHcvpkYQraC8nAdFRSWi_2025_09_30_15_30_48.docx"
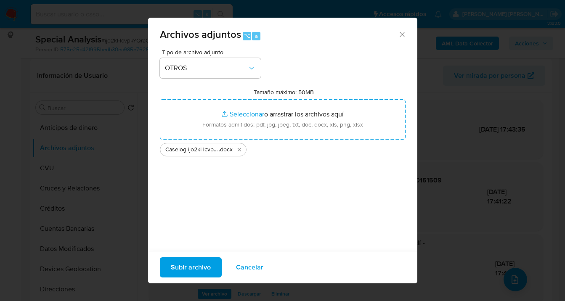
click at [188, 269] on span "Subir archivo" at bounding box center [191, 267] width 40 height 19
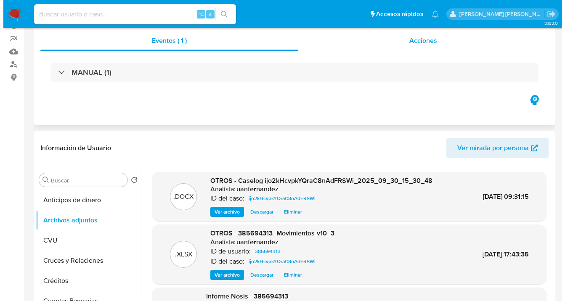
scroll to position [0, 0]
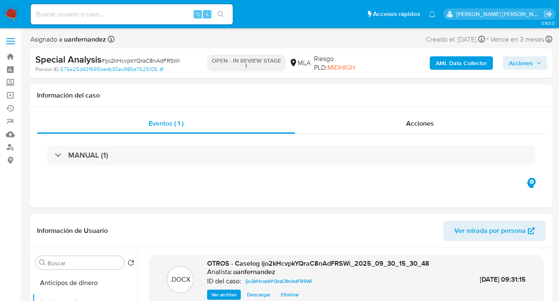
click at [516, 65] on span "Acciones" at bounding box center [521, 62] width 24 height 13
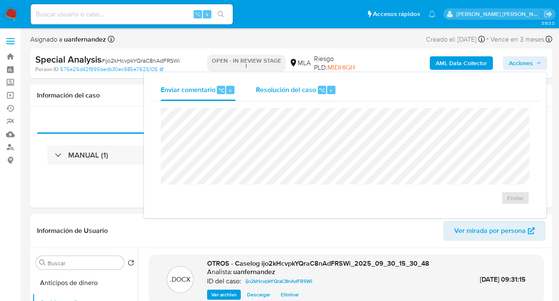
click at [292, 92] on span "Resolución del caso" at bounding box center [286, 90] width 60 height 10
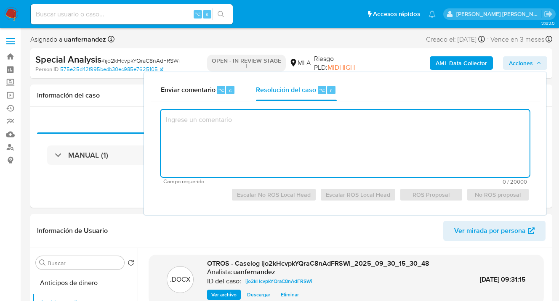
click at [217, 135] on textarea at bounding box center [345, 143] width 368 height 67
paste textarea "Se procede al escalamiento del caso en CaseLog adjunto."
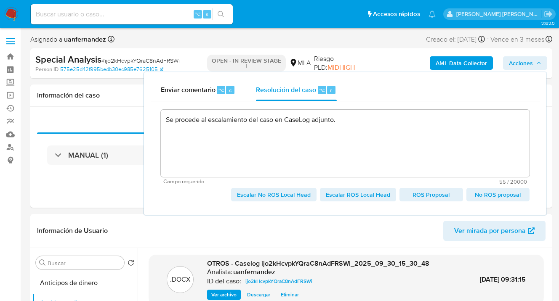
click at [435, 196] on span "ROS Proposal" at bounding box center [430, 195] width 51 height 12
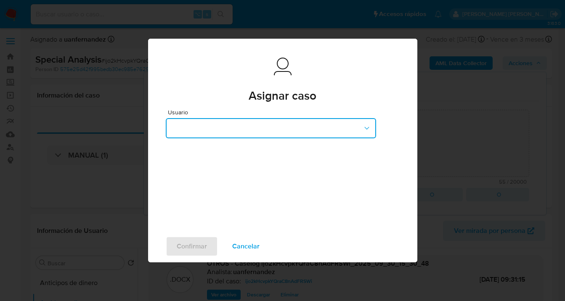
click at [353, 129] on button "button" at bounding box center [271, 128] width 210 height 20
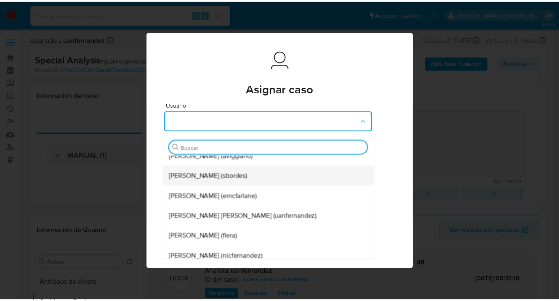
scroll to position [57, 0]
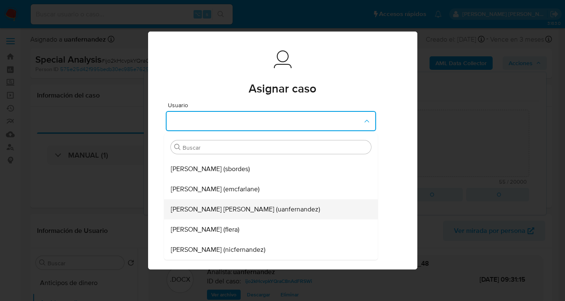
click at [297, 207] on div "Juan Pablo Fernandez (uanfernandez)" at bounding box center [268, 209] width 195 height 20
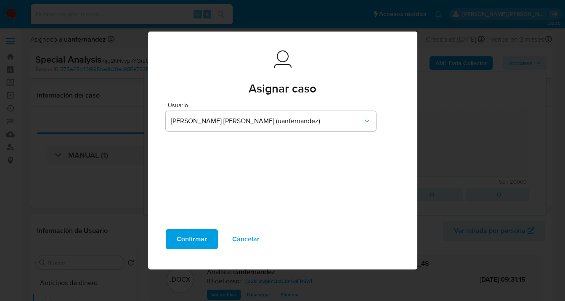
click at [184, 240] on span "Confirmar" at bounding box center [192, 239] width 30 height 19
type textarea "Se procede al escalamiento del caso en CaseLog adjunto."
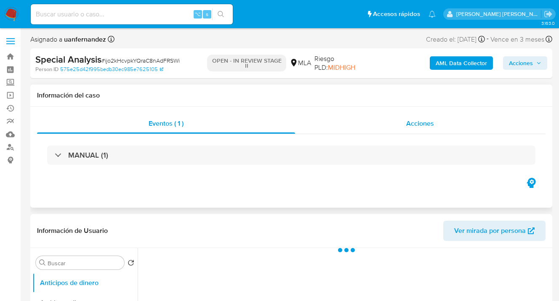
select select "10"
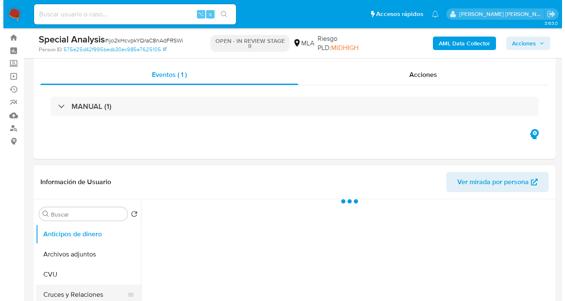
scroll to position [59, 0]
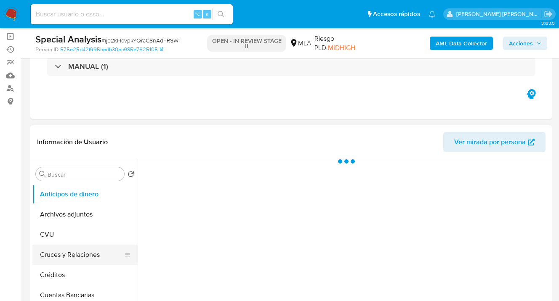
select select "10"
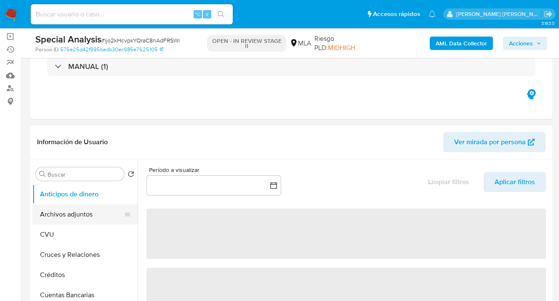
click at [83, 217] on button "Archivos adjuntos" at bounding box center [81, 214] width 98 height 20
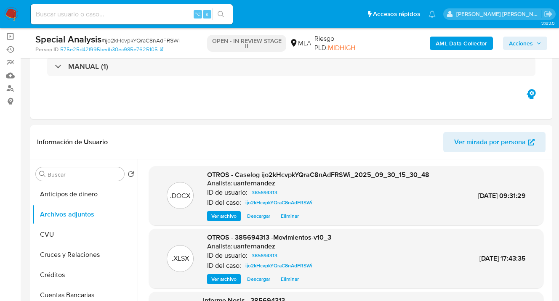
drag, startPoint x: 522, startPoint y: 48, endPoint x: 517, endPoint y: 49, distance: 4.5
click at [521, 48] on span "Acciones" at bounding box center [521, 43] width 24 height 13
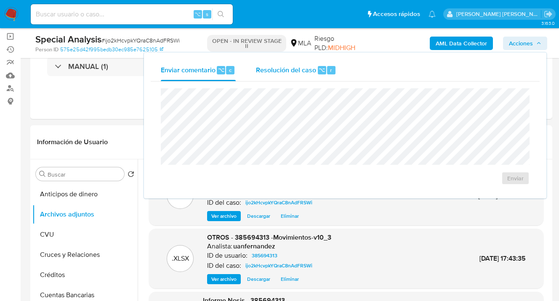
drag, startPoint x: 270, startPoint y: 65, endPoint x: 284, endPoint y: 79, distance: 19.6
click at [270, 65] on span "Resolución del caso" at bounding box center [286, 70] width 60 height 10
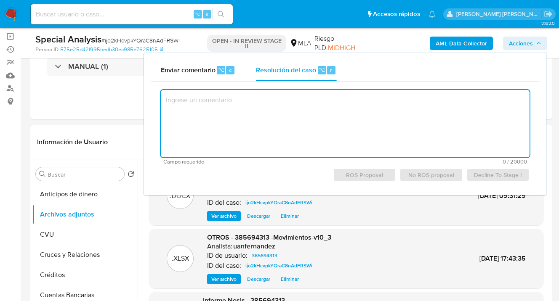
paste textarea "Se procede al escalamiento del caso en CaseLog adjunto."
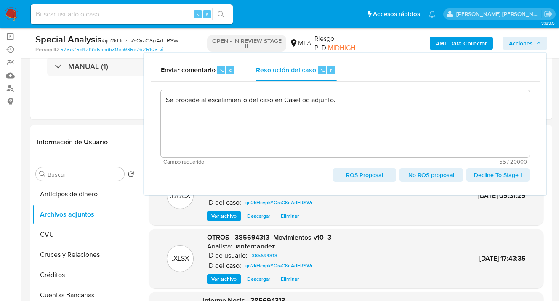
click at [360, 176] on span "ROS Proposal" at bounding box center [364, 175] width 51 height 12
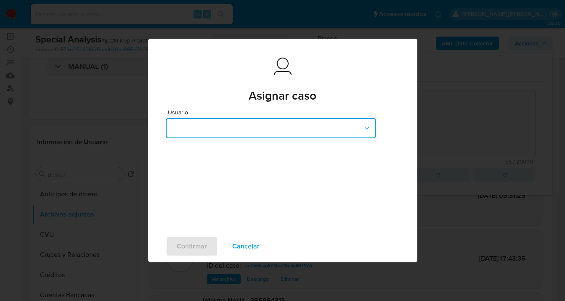
click at [368, 129] on icon "button" at bounding box center [367, 128] width 8 height 8
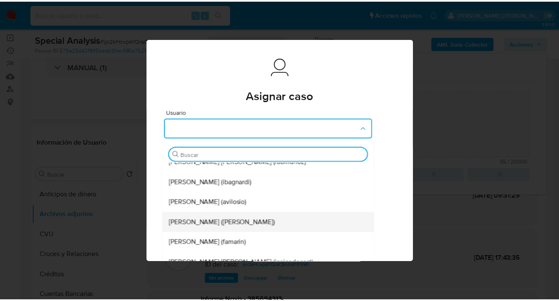
scroll to position [220, 0]
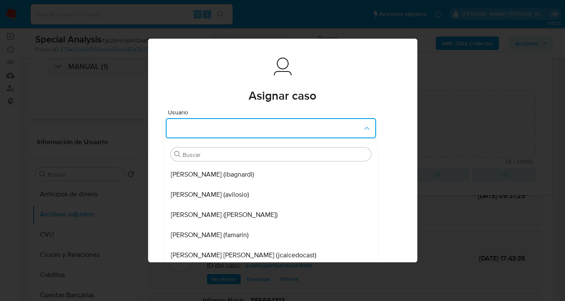
drag, startPoint x: 244, startPoint y: 236, endPoint x: 366, endPoint y: 216, distance: 123.1
click at [244, 236] on div "[PERSON_NAME] (famarin)" at bounding box center [268, 235] width 195 height 20
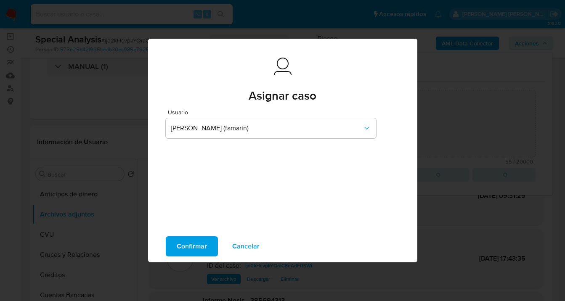
click at [187, 248] on span "Confirmar" at bounding box center [192, 246] width 30 height 19
type textarea "Se procede al escalamiento del caso en CaseLog adjunto."
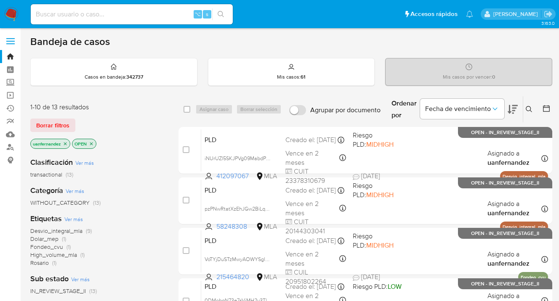
drag, startPoint x: 58, startPoint y: 124, endPoint x: 63, endPoint y: 123, distance: 4.6
click at [58, 124] on span "Borrar filtros" at bounding box center [52, 125] width 33 height 12
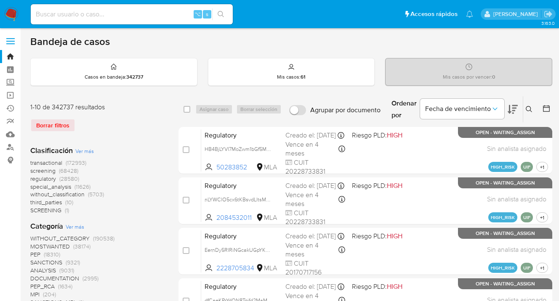
click at [528, 109] on icon at bounding box center [528, 109] width 7 height 7
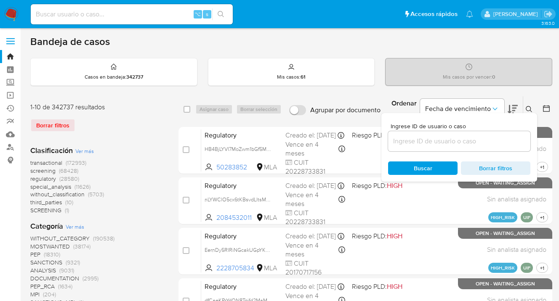
click at [458, 138] on input at bounding box center [459, 141] width 142 height 11
type input "2699258728"
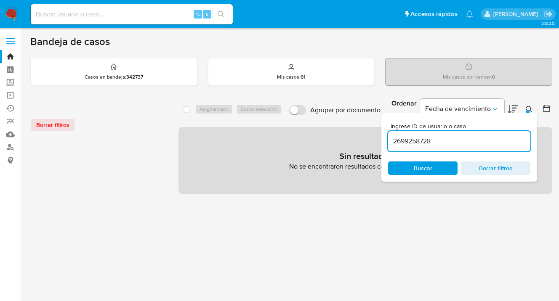
click at [529, 108] on icon at bounding box center [528, 109] width 7 height 7
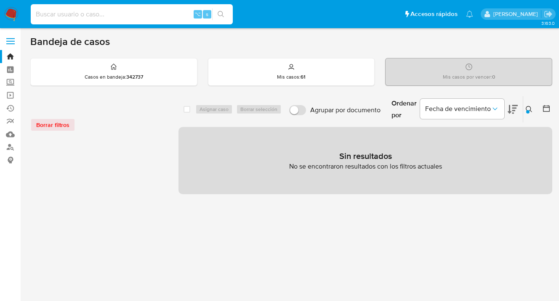
click at [109, 14] on input at bounding box center [132, 14] width 202 height 11
paste input "2699258728"
type input "2699258728"
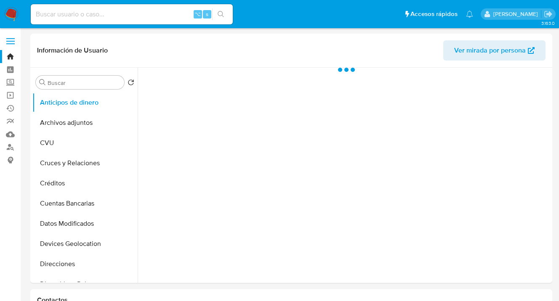
select select "10"
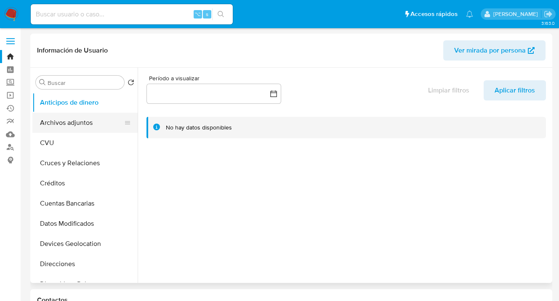
click at [82, 124] on button "Archivos adjuntos" at bounding box center [81, 123] width 98 height 20
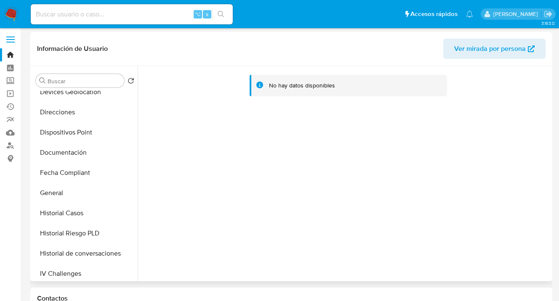
scroll to position [182, 0]
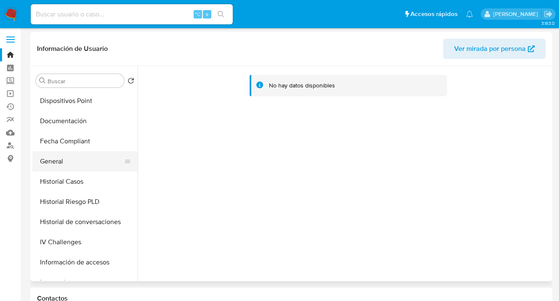
drag, startPoint x: 101, startPoint y: 167, endPoint x: 114, endPoint y: 169, distance: 13.2
click at [101, 167] on button "General" at bounding box center [81, 161] width 98 height 20
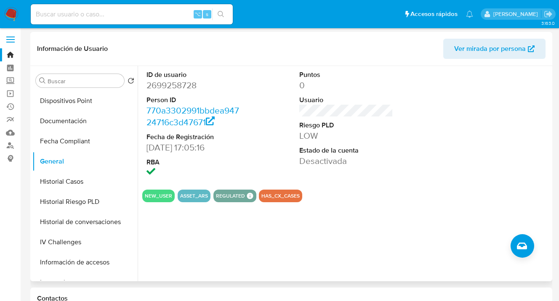
click at [482, 49] on span "Ver mirada por persona" at bounding box center [490, 49] width 72 height 20
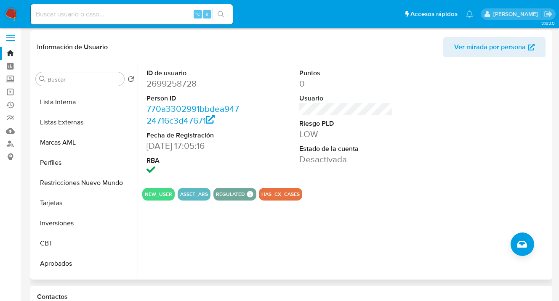
scroll to position [456, 0]
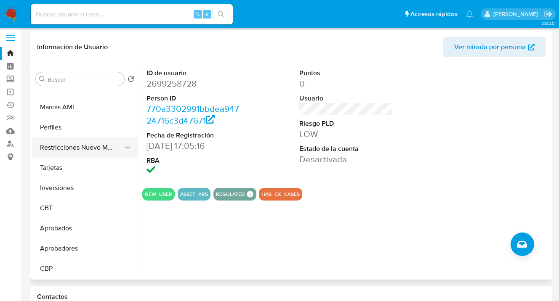
click at [85, 147] on button "Restricciones Nuevo Mundo" at bounding box center [81, 148] width 98 height 20
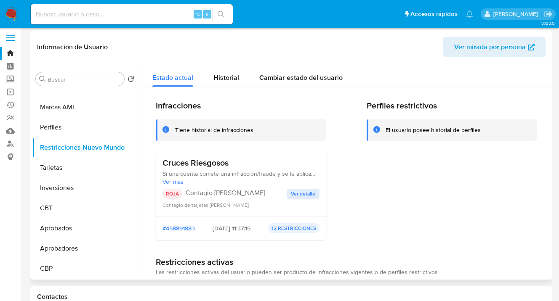
click at [297, 192] on span "Ver detalle" at bounding box center [303, 194] width 24 height 8
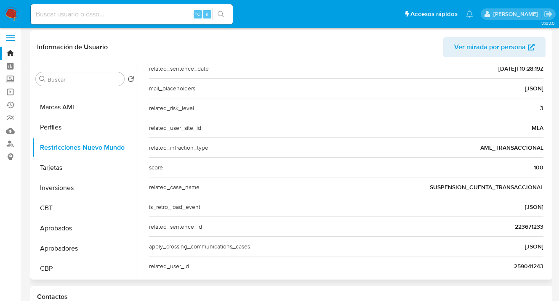
scroll to position [298, 0]
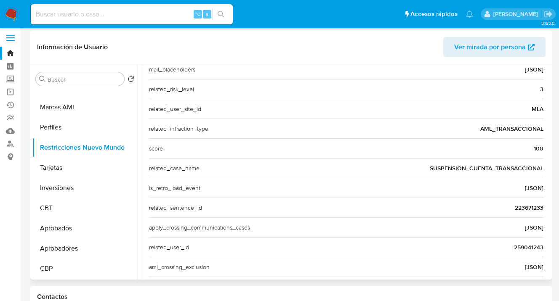
drag, startPoint x: 509, startPoint y: 246, endPoint x: 541, endPoint y: 247, distance: 32.0
click at [541, 247] on div "Casuística Cruces Riesgosos Si una cuenta comete una infracción/fraude y se le …" at bounding box center [346, 56] width 408 height 494
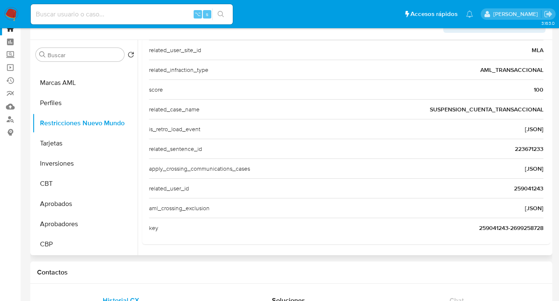
scroll to position [37, 0]
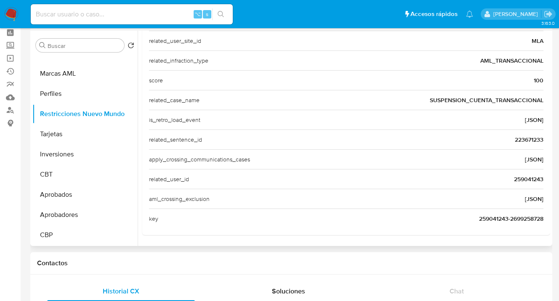
drag, startPoint x: 510, startPoint y: 140, endPoint x: 542, endPoint y: 158, distance: 36.7
drag, startPoint x: 510, startPoint y: 179, endPoint x: 539, endPoint y: 178, distance: 29.4
click at [539, 178] on span "259041243" at bounding box center [528, 179] width 29 height 8
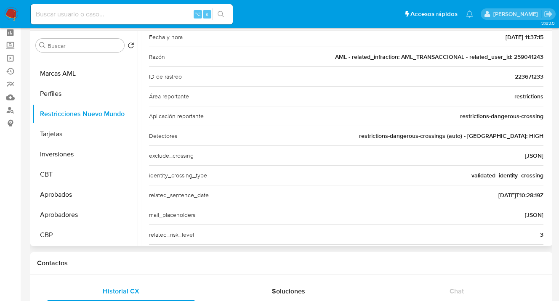
scroll to position [114, 0]
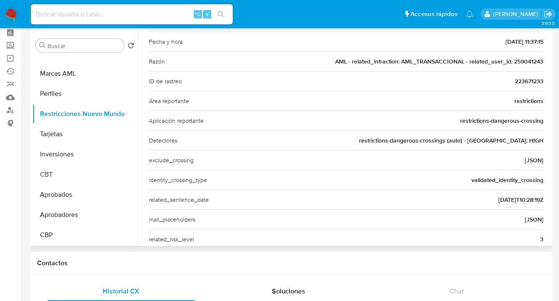
drag, startPoint x: 510, startPoint y: 81, endPoint x: 538, endPoint y: 80, distance: 28.2
click at [538, 80] on span "223671233" at bounding box center [528, 81] width 29 height 8
drag, startPoint x: 509, startPoint y: 60, endPoint x: 533, endPoint y: 72, distance: 26.2
click at [539, 61] on span "AML - related_infraction: AML_TRANSACCIONAL - related_user_id: 259041243" at bounding box center [439, 61] width 208 height 8
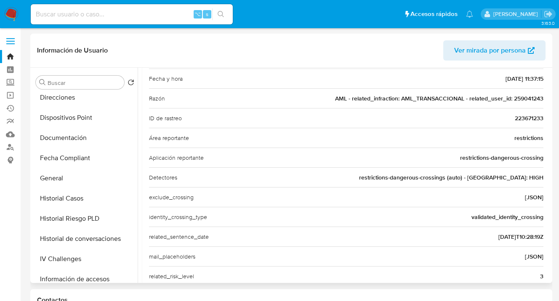
scroll to position [160, 0]
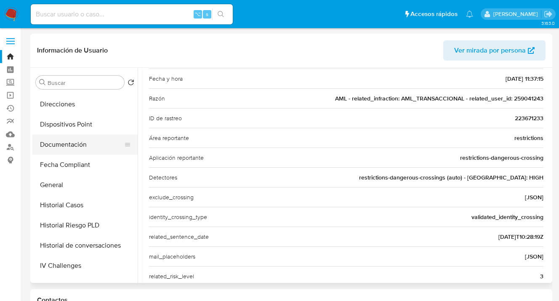
click at [74, 149] on button "Documentación" at bounding box center [81, 145] width 98 height 20
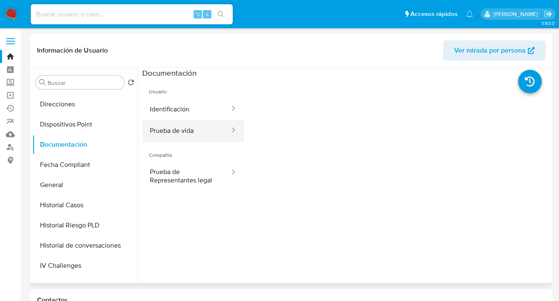
click at [170, 123] on button "Prueba de vida" at bounding box center [186, 130] width 88 height 21
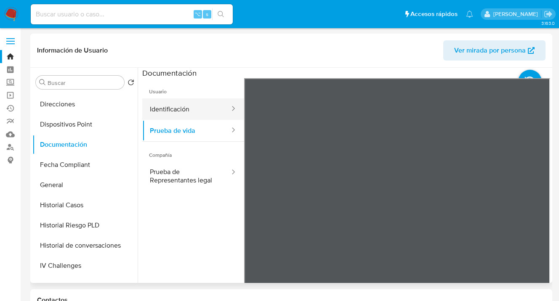
click at [201, 112] on button "Identificación" at bounding box center [186, 108] width 88 height 21
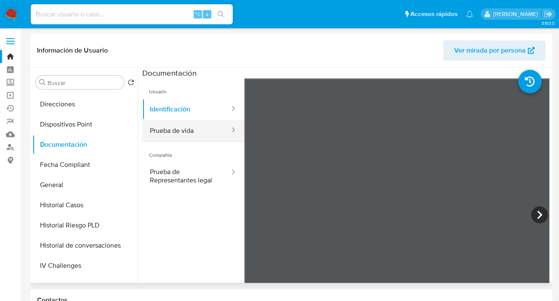
click at [188, 135] on button "Prueba de vida" at bounding box center [186, 130] width 88 height 21
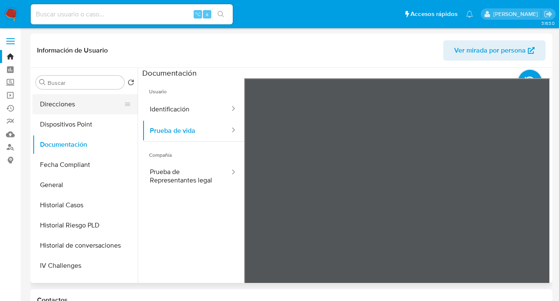
drag, startPoint x: 65, startPoint y: 109, endPoint x: 76, endPoint y: 110, distance: 10.9
click at [65, 109] on button "Direcciones" at bounding box center [81, 104] width 98 height 20
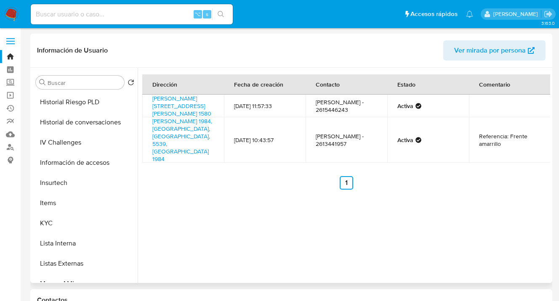
scroll to position [294, 0]
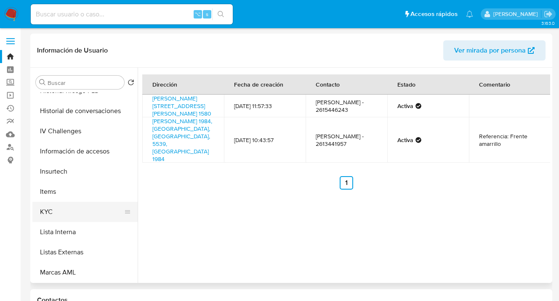
click at [103, 204] on button "KYC" at bounding box center [81, 212] width 98 height 20
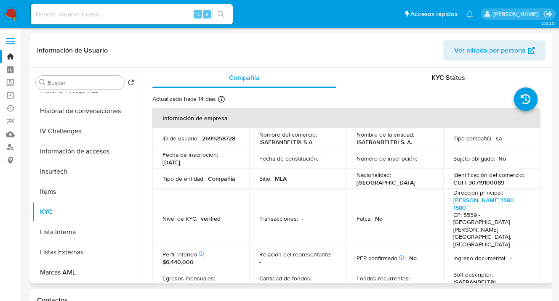
drag, startPoint x: 464, startPoint y: 182, endPoint x: 494, endPoint y: 181, distance: 29.9
click at [494, 181] on p "CUIT 30719100089" at bounding box center [478, 183] width 51 height 8
drag, startPoint x: 502, startPoint y: 183, endPoint x: 466, endPoint y: 181, distance: 36.6
click at [466, 181] on div "Identificación del comercio : CUIT 30719100089" at bounding box center [491, 178] width 77 height 15
copy p "30719100089"
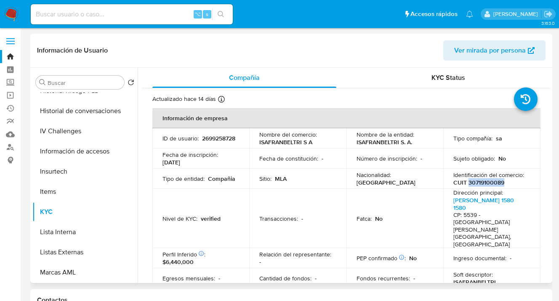
copy p "30719100089"
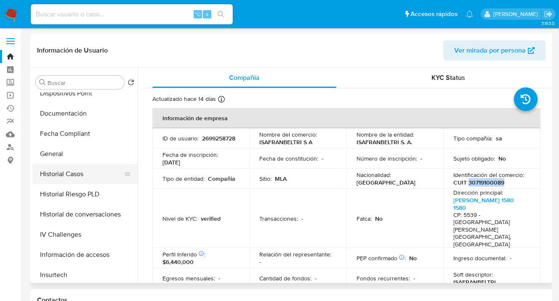
scroll to position [191, 0]
click at [97, 158] on button "General" at bounding box center [81, 153] width 98 height 20
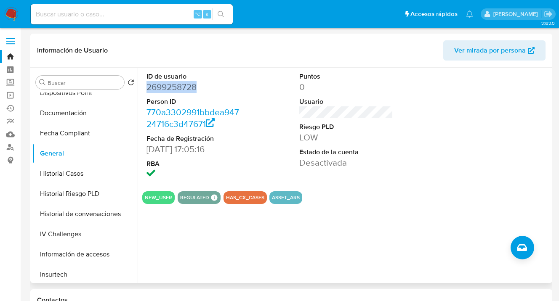
drag, startPoint x: 198, startPoint y: 89, endPoint x: 145, endPoint y: 85, distance: 52.7
click at [145, 85] on div "ID de usuario 2699258728 Person ID 770a3302991bbdea94724716c3d47671 Fecha de Re…" at bounding box center [193, 126] width 102 height 117
copy dd "2699258728"
click at [366, 185] on section "ID de usuario 2699258728 Person ID 770a3302991bbdea94724716c3d47671 Fecha de Re…" at bounding box center [346, 136] width 408 height 136
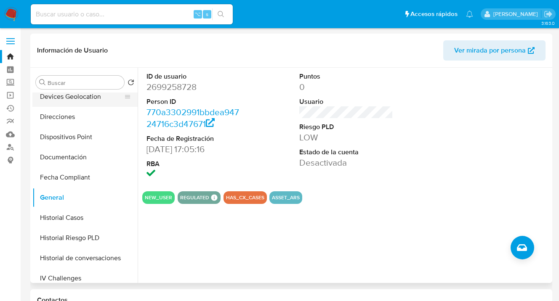
scroll to position [114, 0]
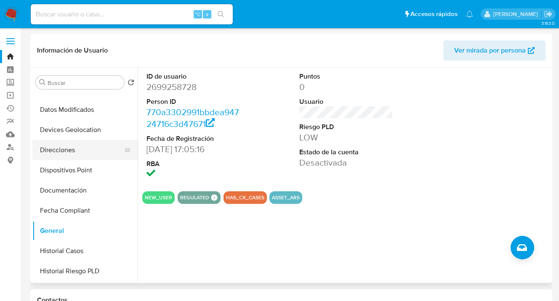
click at [80, 150] on button "Direcciones" at bounding box center [81, 150] width 98 height 20
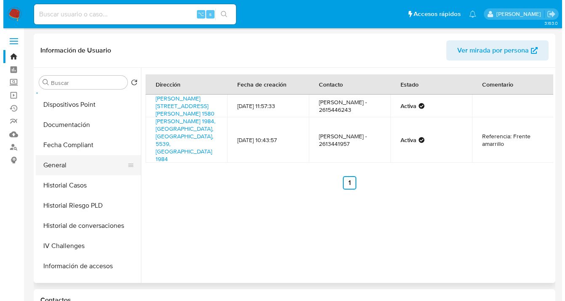
scroll to position [178, 0]
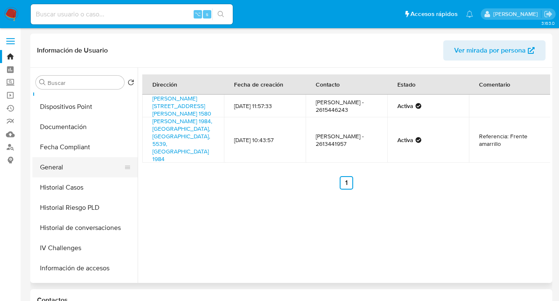
click at [94, 171] on button "General" at bounding box center [81, 167] width 98 height 20
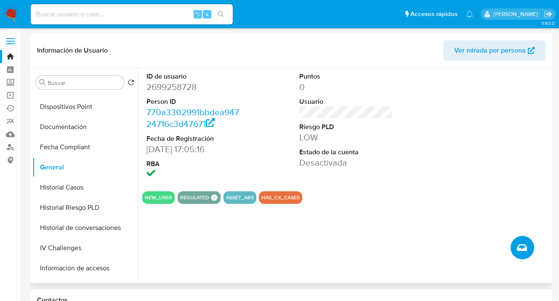
click at [524, 249] on icon "Crear caso manual" at bounding box center [522, 247] width 10 height 7
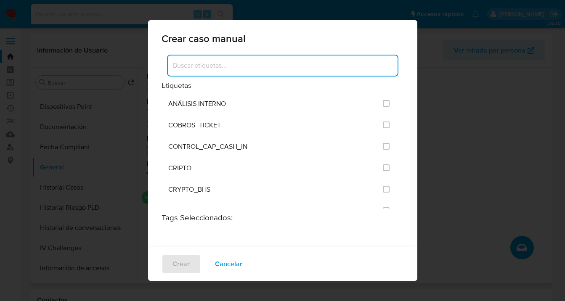
click at [233, 65] on input at bounding box center [283, 65] width 230 height 11
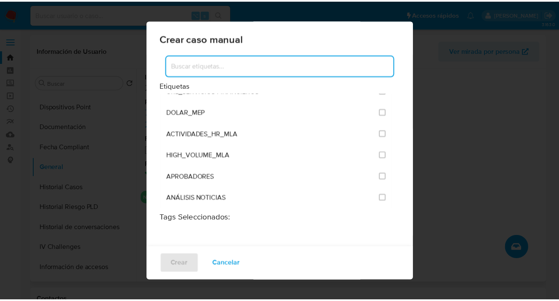
scroll to position [1641, 0]
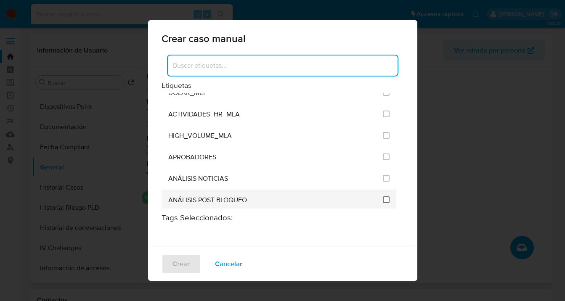
click at [383, 196] on input "3249" at bounding box center [386, 199] width 7 height 7
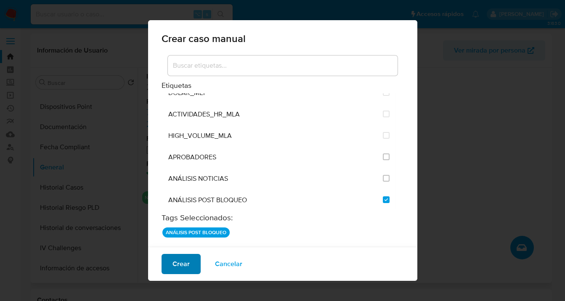
click at [180, 267] on span "Crear" at bounding box center [180, 264] width 17 height 19
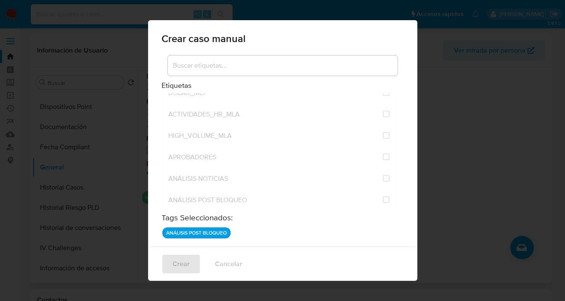
checkbox input "false"
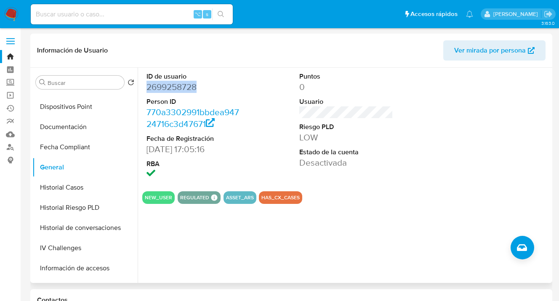
drag, startPoint x: 199, startPoint y: 88, endPoint x: 148, endPoint y: 88, distance: 51.3
click at [148, 88] on dd "2699258728" at bounding box center [192, 87] width 93 height 12
copy dd "2699258728"
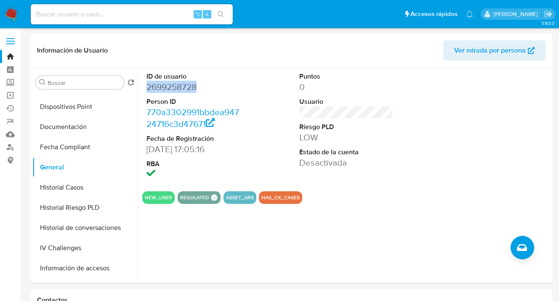
click at [10, 16] on img at bounding box center [11, 14] width 14 height 14
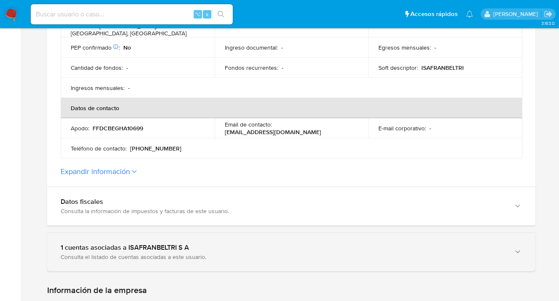
scroll to position [319, 0]
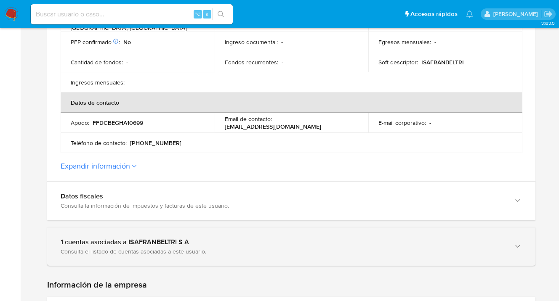
click at [517, 245] on icon "button" at bounding box center [517, 246] width 5 height 3
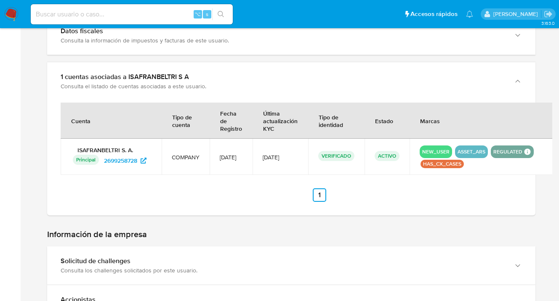
scroll to position [489, 0]
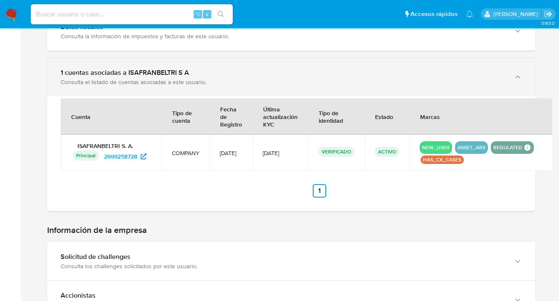
click at [517, 73] on icon "button" at bounding box center [517, 77] width 8 height 8
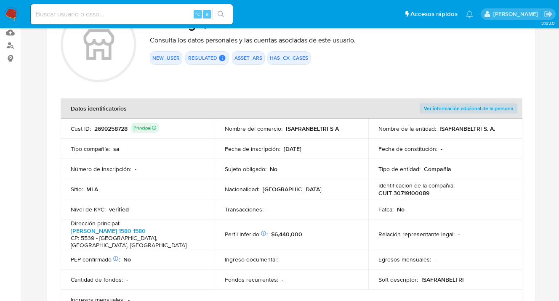
scroll to position [0, 0]
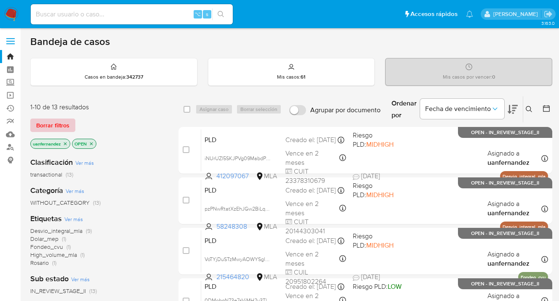
click at [43, 125] on span "Borrar filtros" at bounding box center [52, 125] width 33 height 12
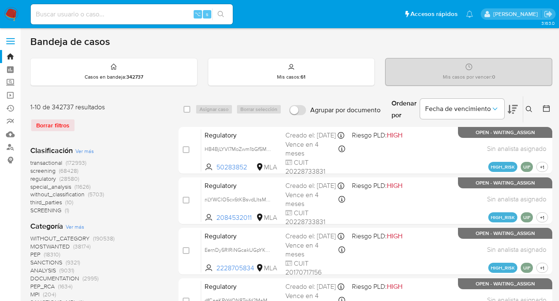
drag, startPoint x: 532, startPoint y: 108, endPoint x: 517, endPoint y: 119, distance: 18.3
click at [532, 108] on button at bounding box center [530, 109] width 14 height 10
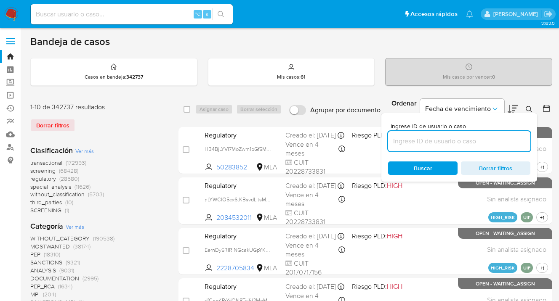
click at [460, 144] on input at bounding box center [459, 141] width 142 height 11
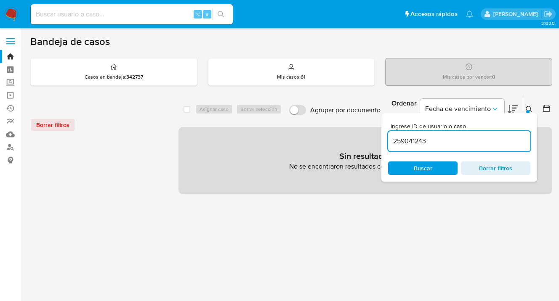
click at [528, 109] on icon at bounding box center [528, 109] width 7 height 7
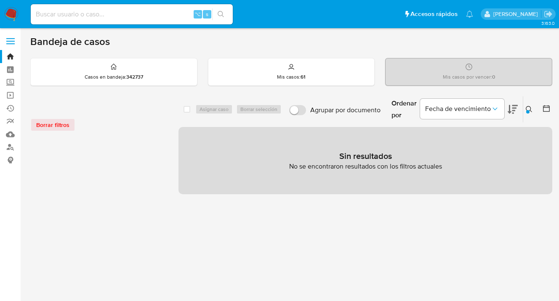
click at [527, 108] on icon at bounding box center [528, 109] width 7 height 7
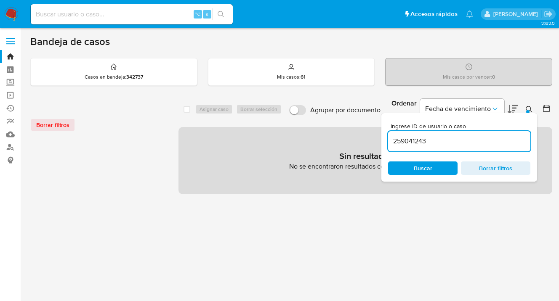
drag, startPoint x: 432, startPoint y: 142, endPoint x: 392, endPoint y: 138, distance: 40.2
click at [392, 138] on input "259041243" at bounding box center [459, 141] width 142 height 11
click at [429, 139] on input "223671233" at bounding box center [459, 141] width 142 height 11
click at [530, 110] on icon at bounding box center [528, 109] width 6 height 6
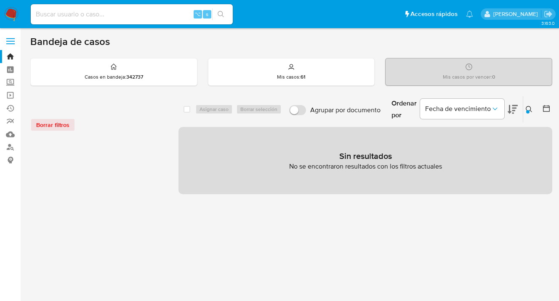
click at [528, 110] on div at bounding box center [527, 111] width 3 height 3
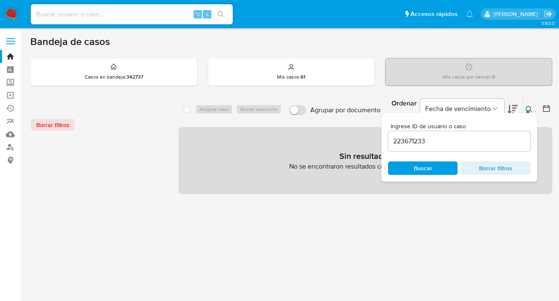
click at [430, 141] on input "223671233" at bounding box center [459, 141] width 142 height 11
click at [414, 163] on span "Buscar" at bounding box center [422, 168] width 19 height 13
click at [413, 166] on span "Buscar" at bounding box center [422, 168] width 19 height 13
drag, startPoint x: 427, startPoint y: 146, endPoint x: 394, endPoint y: 138, distance: 33.7
click at [394, 138] on input "223671233" at bounding box center [459, 141] width 142 height 11
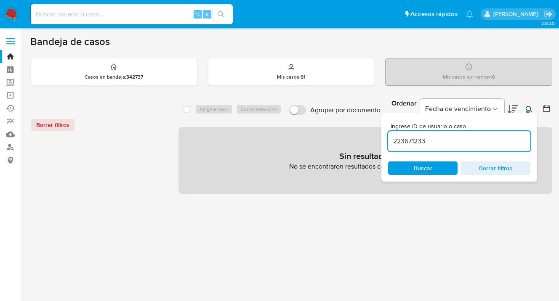
paste input "5904124"
type input "259041243"
click at [528, 109] on icon at bounding box center [528, 109] width 7 height 7
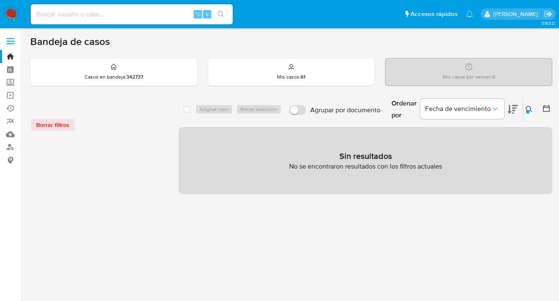
click at [529, 109] on icon at bounding box center [528, 109] width 7 height 7
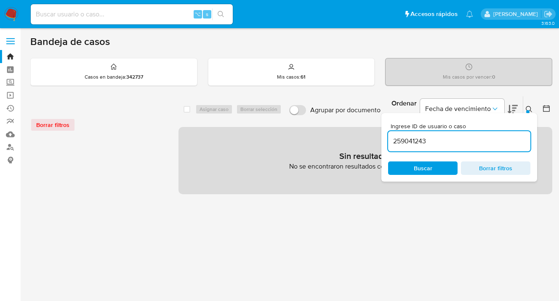
drag, startPoint x: 435, startPoint y: 140, endPoint x: 426, endPoint y: 157, distance: 19.2
click at [433, 142] on input "259041243" at bounding box center [459, 141] width 142 height 11
click at [417, 177] on div "Ingrese ID de usuario o caso 259041243 Buscar Borrar filtros" at bounding box center [459, 147] width 156 height 69
click at [419, 171] on span "Buscar" at bounding box center [422, 168] width 19 height 13
click at [532, 111] on button at bounding box center [530, 109] width 14 height 10
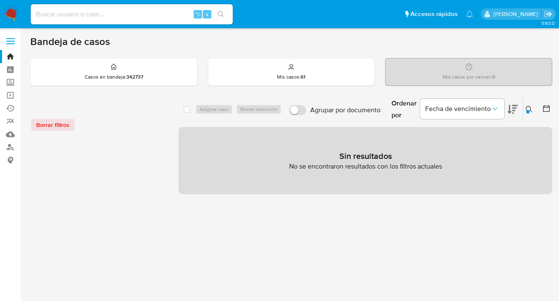
drag, startPoint x: 529, startPoint y: 109, endPoint x: 468, endPoint y: 153, distance: 75.2
click at [528, 109] on icon at bounding box center [528, 109] width 7 height 7
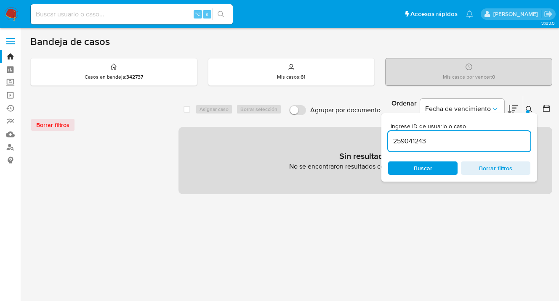
drag, startPoint x: 423, startPoint y: 145, endPoint x: 391, endPoint y: 137, distance: 33.5
click at [391, 137] on input "259041243" at bounding box center [459, 141] width 142 height 11
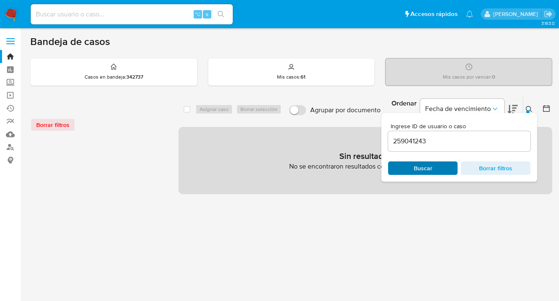
click at [417, 174] on span "Buscar" at bounding box center [422, 168] width 19 height 13
drag, startPoint x: 529, startPoint y: 107, endPoint x: 236, endPoint y: 118, distance: 293.8
click at [527, 107] on icon at bounding box center [528, 109] width 7 height 7
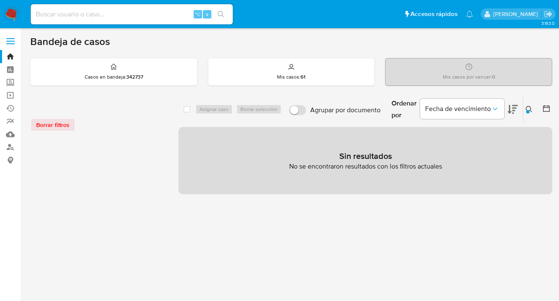
click at [83, 14] on input at bounding box center [132, 14] width 202 height 11
paste input "259041243"
type input "259041243"
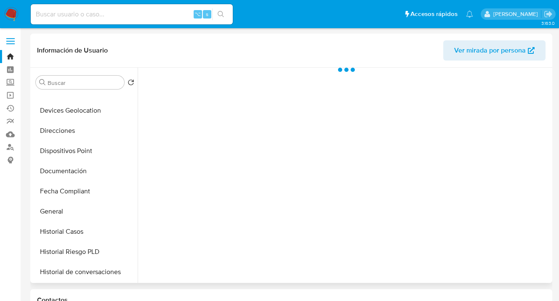
select select "10"
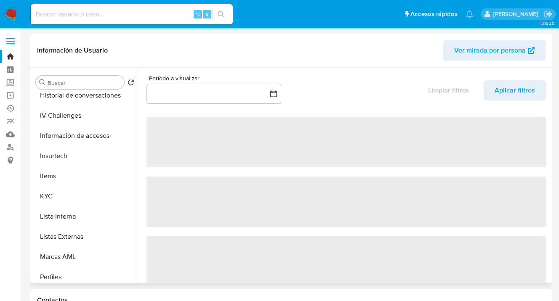
scroll to position [315, 0]
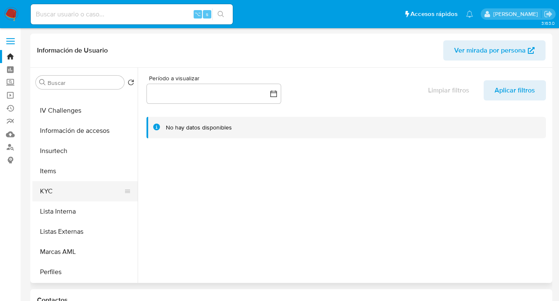
click at [83, 188] on button "KYC" at bounding box center [81, 191] width 98 height 20
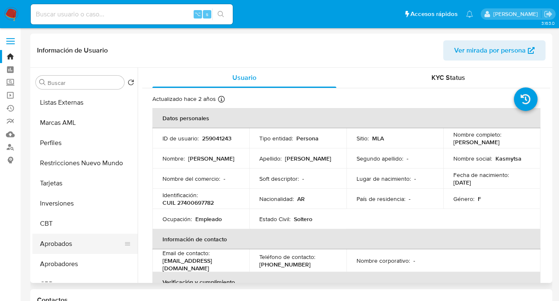
scroll to position [443, 0]
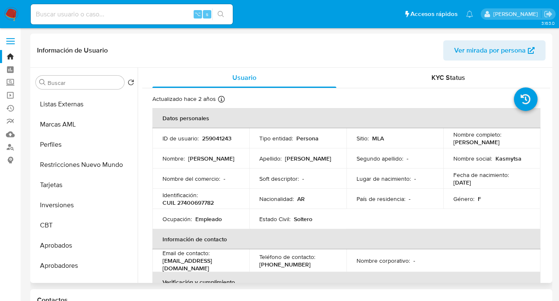
drag, startPoint x: 98, startPoint y: 167, endPoint x: 196, endPoint y: 197, distance: 102.3
click at [98, 167] on button "Restricciones Nuevo Mundo" at bounding box center [84, 165] width 105 height 20
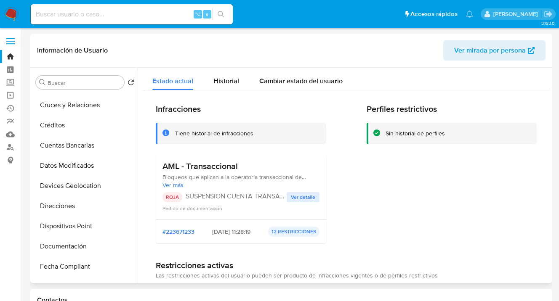
scroll to position [0, 0]
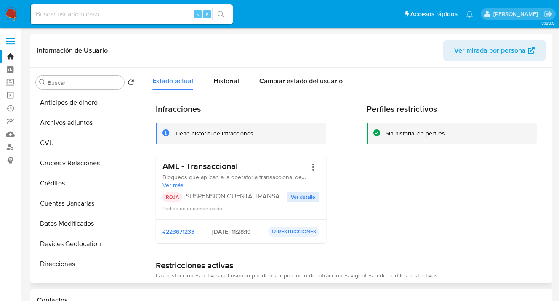
drag, startPoint x: 90, startPoint y: 123, endPoint x: 317, endPoint y: 127, distance: 227.2
click at [90, 123] on button "Archivos adjuntos" at bounding box center [84, 123] width 105 height 20
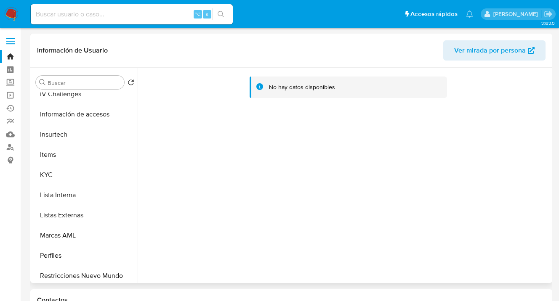
scroll to position [338, 0]
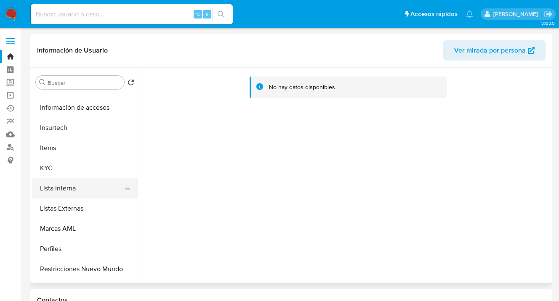
click at [112, 187] on button "Lista Interna" at bounding box center [81, 188] width 98 height 20
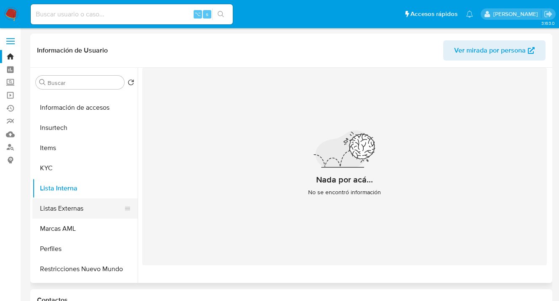
click at [97, 207] on button "Listas Externas" at bounding box center [81, 209] width 98 height 20
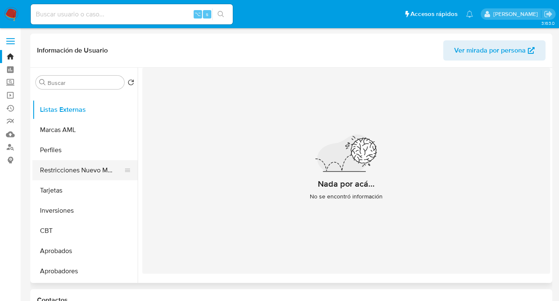
scroll to position [437, 0]
click at [84, 170] on button "Restricciones Nuevo Mundo" at bounding box center [81, 170] width 98 height 20
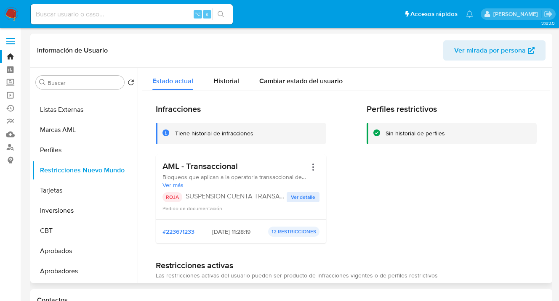
click at [309, 198] on span "Ver detalle" at bounding box center [303, 197] width 24 height 8
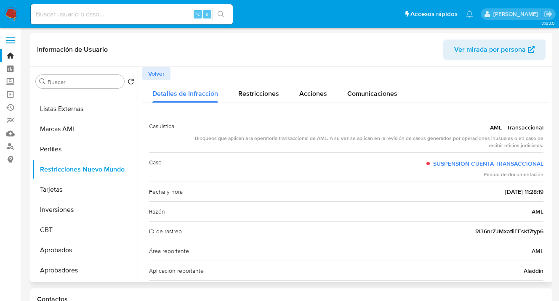
scroll to position [0, 0]
click at [493, 49] on span "Ver mirada por persona" at bounding box center [490, 50] width 72 height 20
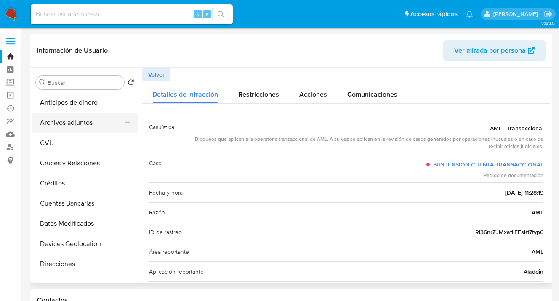
drag, startPoint x: 91, startPoint y: 115, endPoint x: 119, endPoint y: 118, distance: 28.0
click at [92, 115] on button "Archivos adjuntos" at bounding box center [81, 123] width 98 height 20
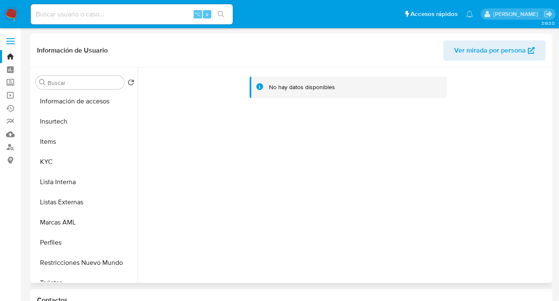
scroll to position [345, 0]
click at [77, 156] on button "KYC" at bounding box center [81, 161] width 98 height 20
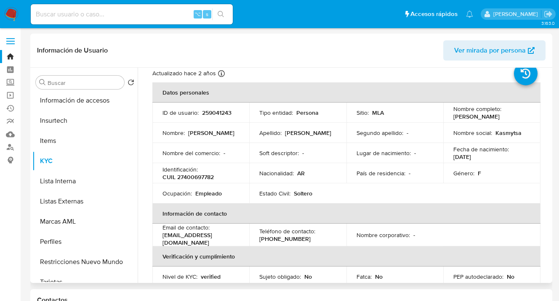
scroll to position [0, 0]
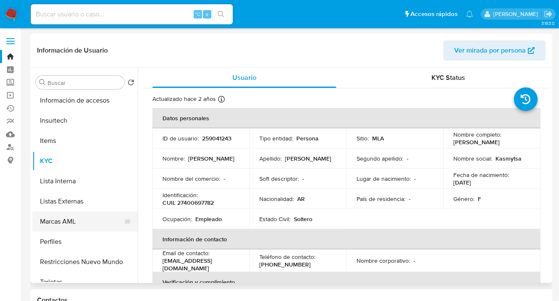
drag, startPoint x: 67, startPoint y: 261, endPoint x: 115, endPoint y: 231, distance: 56.4
click at [68, 260] on button "Restricciones Nuevo Mundo" at bounding box center [84, 262] width 105 height 20
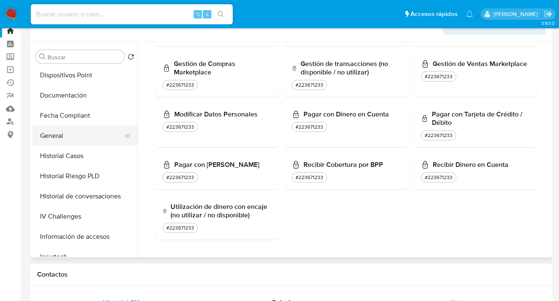
scroll to position [180, 0]
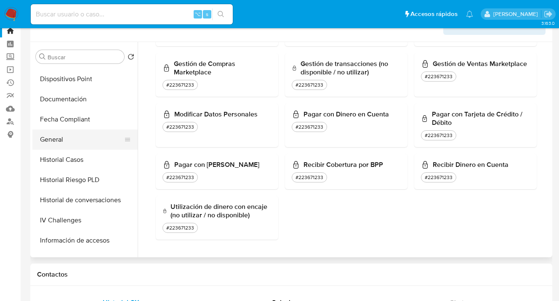
click at [109, 143] on button "General" at bounding box center [81, 140] width 98 height 20
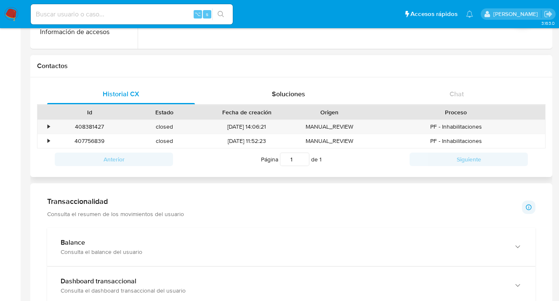
scroll to position [243, 0]
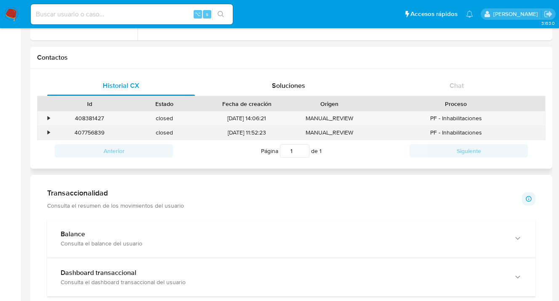
click at [49, 134] on div "•" at bounding box center [49, 133] width 2 height 8
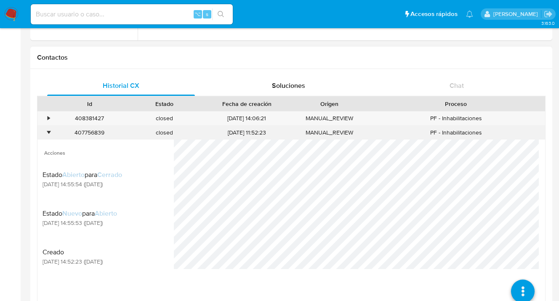
click at [49, 134] on div "•" at bounding box center [49, 133] width 2 height 8
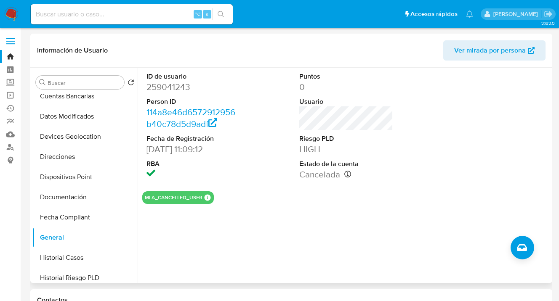
scroll to position [117, 0]
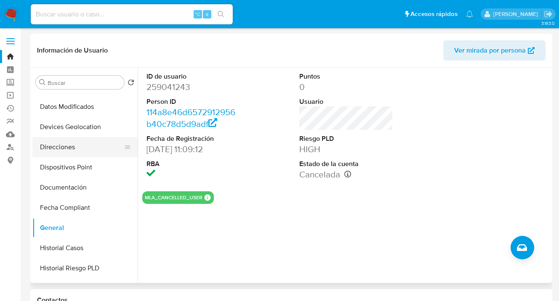
click at [89, 149] on button "Direcciones" at bounding box center [81, 147] width 98 height 20
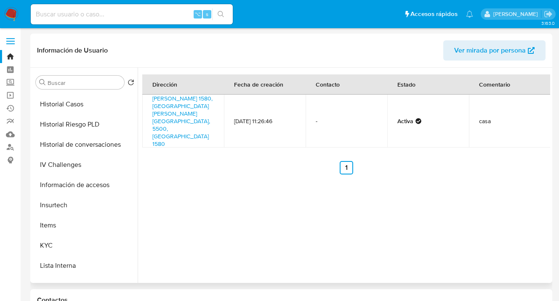
scroll to position [260, 0]
click at [166, 101] on link "[PERSON_NAME] 1580, [GEOGRAPHIC_DATA][PERSON_NAME][GEOGRAPHIC_DATA], 5500, [GEO…" at bounding box center [182, 121] width 60 height 54
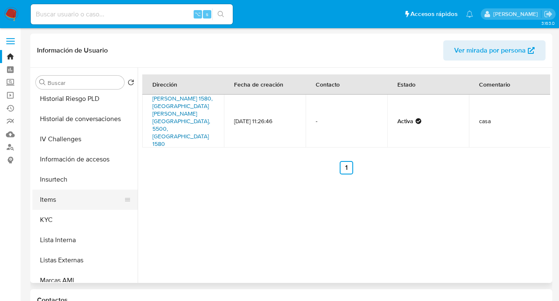
scroll to position [286, 0]
click at [117, 207] on button "Items" at bounding box center [81, 201] width 98 height 20
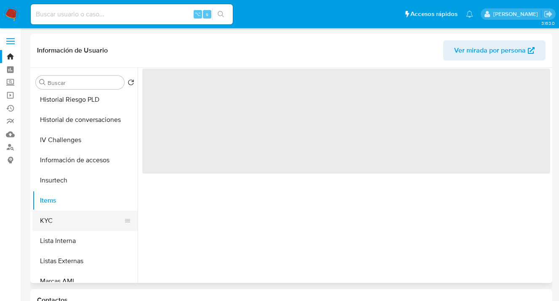
click at [99, 220] on button "KYC" at bounding box center [81, 221] width 98 height 20
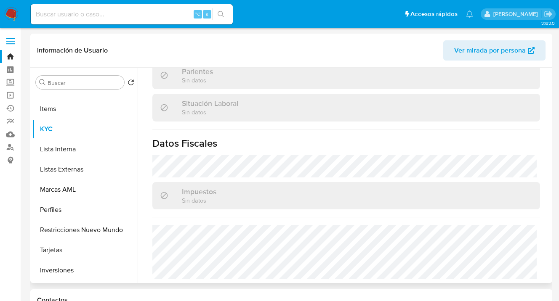
scroll to position [380, 0]
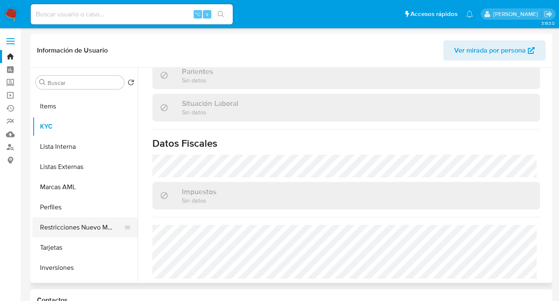
click at [88, 228] on button "Restricciones Nuevo Mundo" at bounding box center [81, 227] width 98 height 20
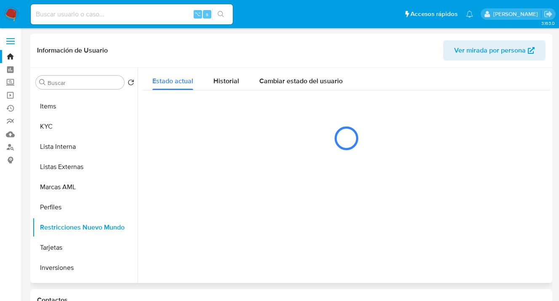
scroll to position [0, 0]
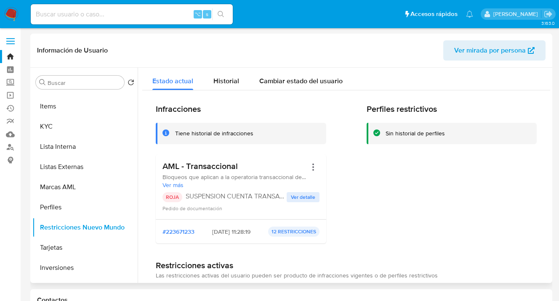
click at [302, 201] on span "Ver detalle" at bounding box center [303, 197] width 24 height 8
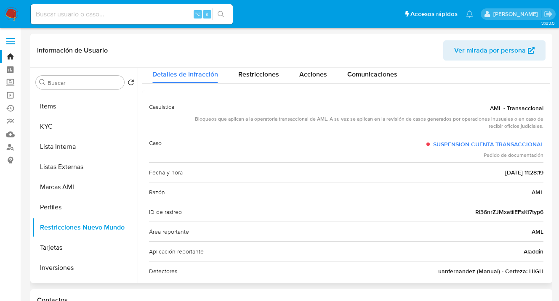
scroll to position [27, 0]
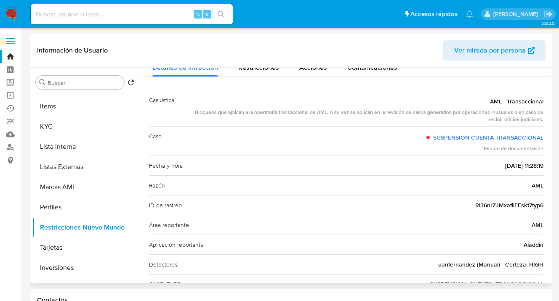
drag, startPoint x: 472, startPoint y: 205, endPoint x: 540, endPoint y: 203, distance: 67.8
click at [540, 203] on div "Casuística AML - Transaccional Bloqueos que aplican a la operatoria transaccion…" at bounding box center [346, 202] width 408 height 237
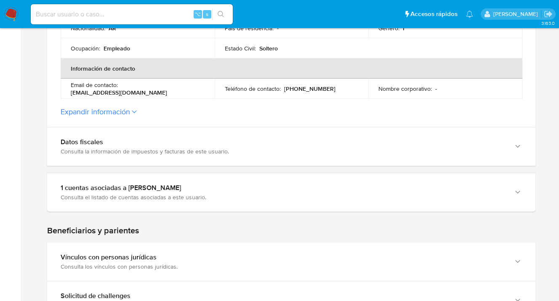
scroll to position [356, 0]
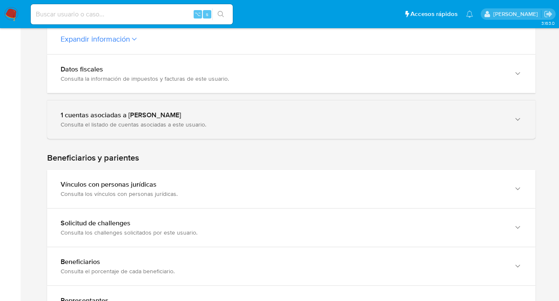
click at [517, 122] on icon "button" at bounding box center [517, 119] width 8 height 8
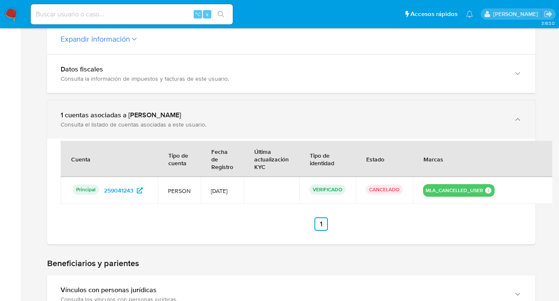
click at [518, 117] on icon "button" at bounding box center [517, 119] width 8 height 8
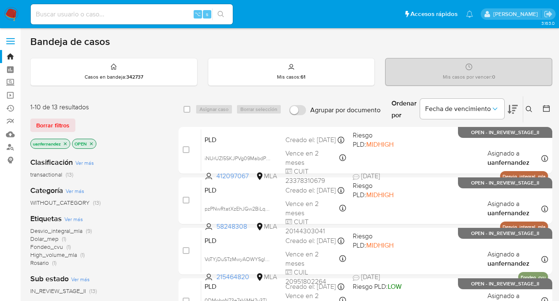
click at [47, 127] on span "Borrar filtros" at bounding box center [52, 125] width 33 height 12
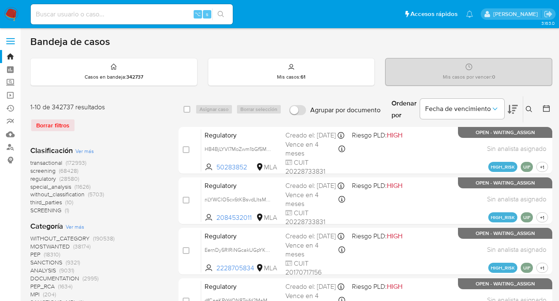
click at [528, 108] on icon at bounding box center [528, 109] width 7 height 7
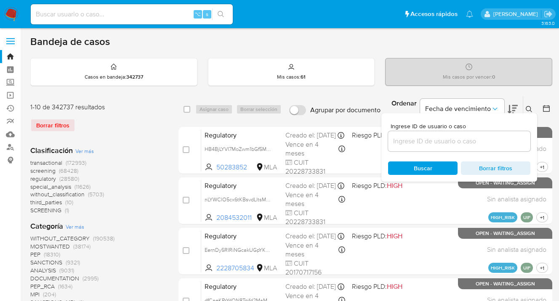
click at [486, 137] on input at bounding box center [459, 141] width 142 height 11
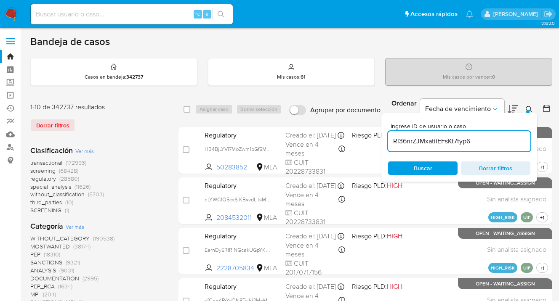
type input "Rl36nrZJMxatiiEFsKt7typ6"
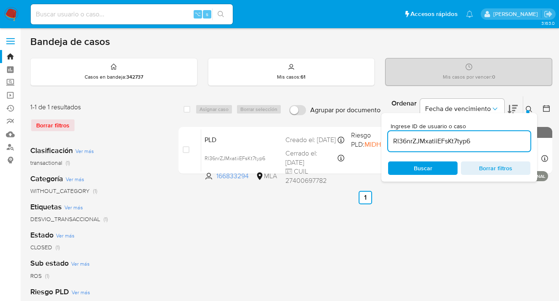
click at [529, 107] on icon at bounding box center [528, 109] width 7 height 7
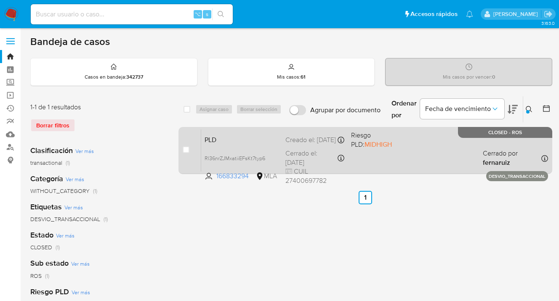
click at [411, 147] on div "PLD Rl36nrZJMxatiiEFsKt7typ6 166833294 MLA Riesgo PLD: MIDHIGH Creado el: [DATE…" at bounding box center [374, 150] width 347 height 42
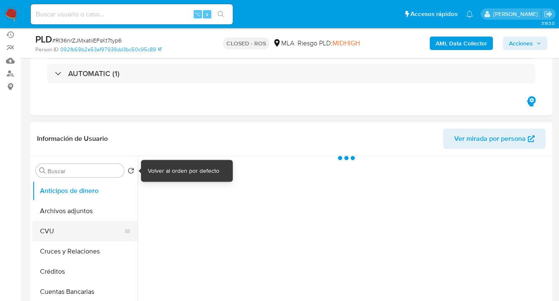
scroll to position [153, 0]
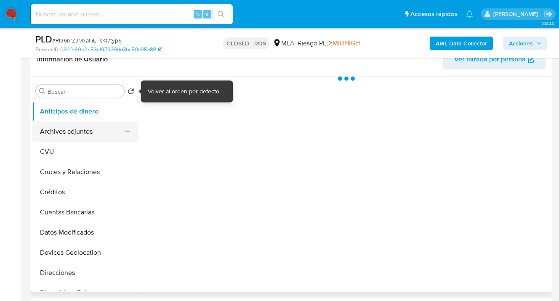
select select "10"
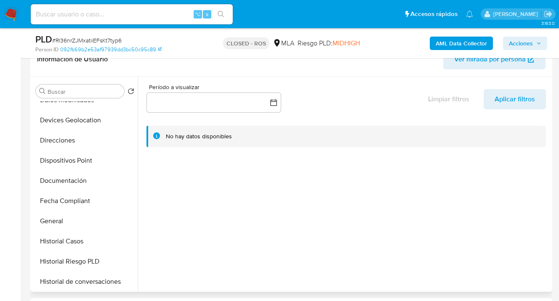
scroll to position [133, 0]
drag, startPoint x: 78, startPoint y: 219, endPoint x: 127, endPoint y: 193, distance: 55.0
click at [78, 219] on button "General" at bounding box center [84, 221] width 105 height 20
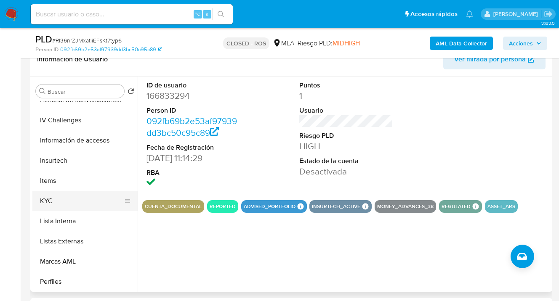
scroll to position [313, 0]
click at [93, 193] on button "KYC" at bounding box center [81, 202] width 98 height 20
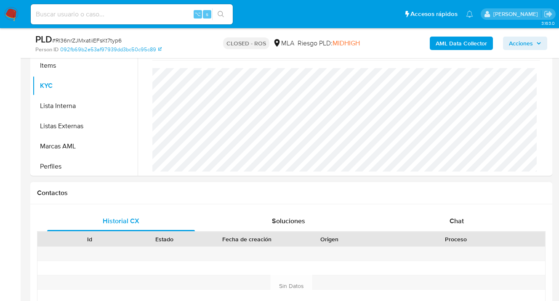
scroll to position [378, 0]
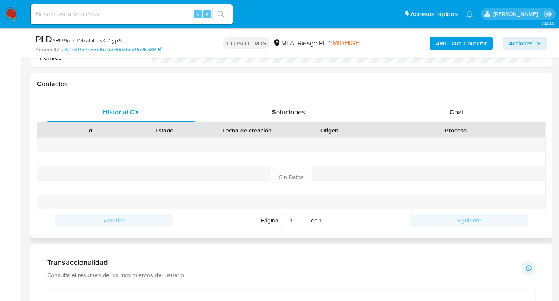
drag, startPoint x: 468, startPoint y: 117, endPoint x: 434, endPoint y: 101, distance: 37.8
click at [468, 117] on div "Chat" at bounding box center [456, 112] width 148 height 20
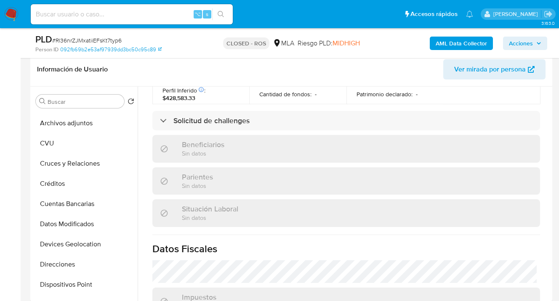
scroll to position [0, 0]
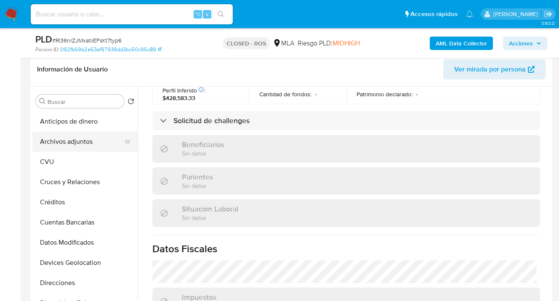
drag, startPoint x: 95, startPoint y: 142, endPoint x: 150, endPoint y: 143, distance: 54.7
click at [95, 142] on button "Archivos adjuntos" at bounding box center [84, 142] width 105 height 20
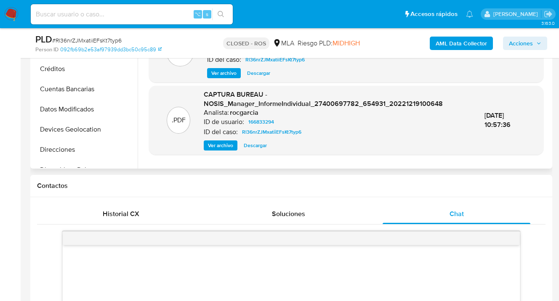
click at [225, 150] on span "Ver archivo" at bounding box center [220, 145] width 25 height 8
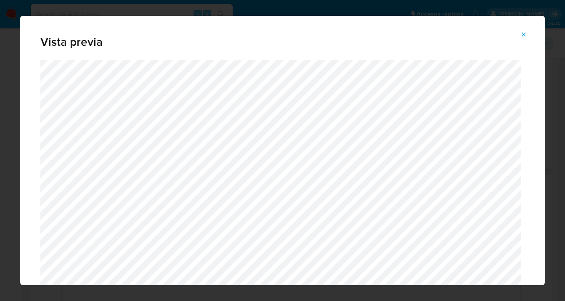
click at [527, 33] on button "Attachment preview" at bounding box center [523, 34] width 19 height 13
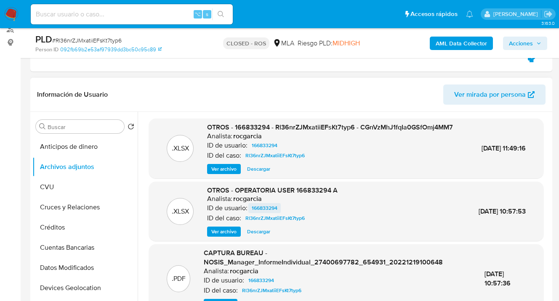
scroll to position [118, 0]
click at [259, 236] on span "Descargar" at bounding box center [258, 231] width 23 height 8
click at [258, 173] on span "Descargar" at bounding box center [258, 168] width 23 height 8
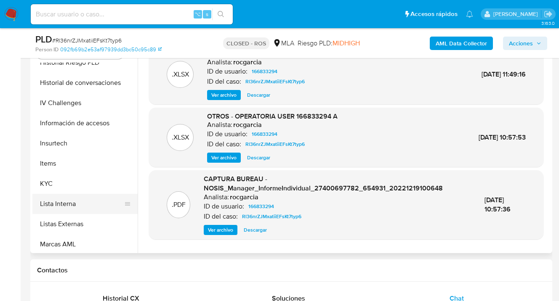
scroll to position [303, 0]
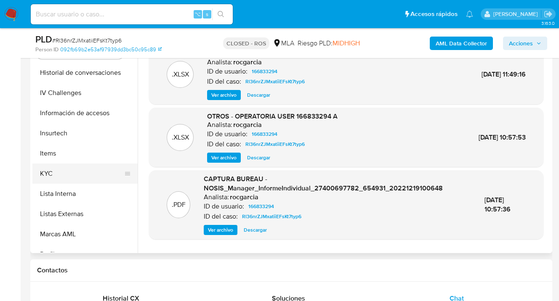
click at [93, 178] on button "KYC" at bounding box center [81, 174] width 98 height 20
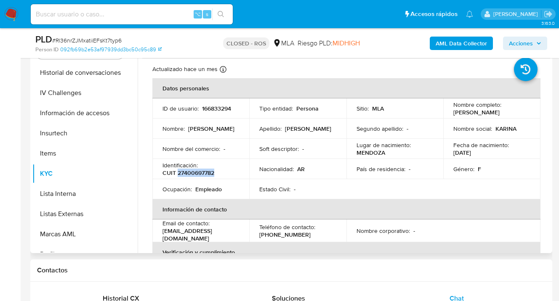
drag, startPoint x: 178, startPoint y: 173, endPoint x: 214, endPoint y: 171, distance: 35.8
click at [214, 171] on p "CUIT 27400697782" at bounding box center [188, 173] width 52 height 8
copy p "27400697782"
drag, startPoint x: 340, startPoint y: 191, endPoint x: 413, endPoint y: 152, distance: 82.2
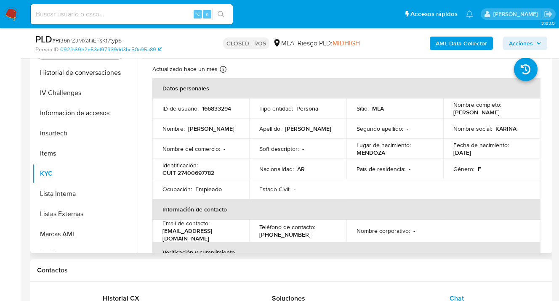
click at [340, 191] on td "Estado Civil : -" at bounding box center [297, 189] width 97 height 20
drag, startPoint x: 451, startPoint y: 114, endPoint x: 514, endPoint y: 114, distance: 63.1
click at [499, 114] on p "Karina Daiana Loyacono" at bounding box center [476, 113] width 46 height 8
copy p "Karina Daiana Loyacono"
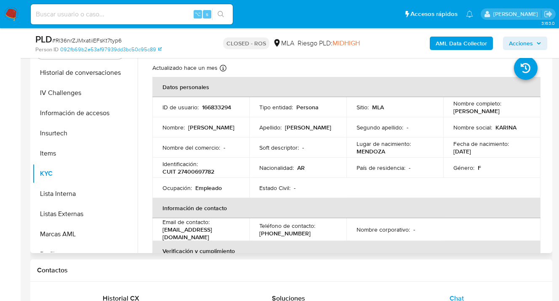
scroll to position [2, 0]
drag, startPoint x: 163, startPoint y: 232, endPoint x: 229, endPoint y: 231, distance: 65.6
click at [229, 231] on div "Email de contacto : cari_loya14@hotmail.com" at bounding box center [200, 229] width 77 height 23
copy p "cari_loya14@hotmail.com"
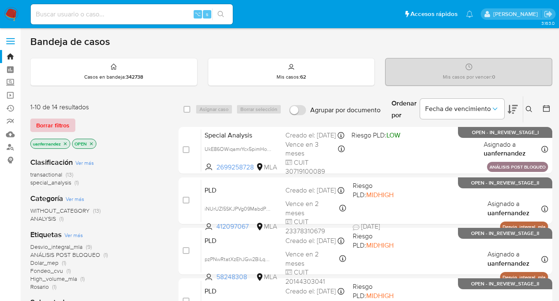
drag, startPoint x: 61, startPoint y: 127, endPoint x: 101, endPoint y: 122, distance: 41.1
click at [62, 127] on span "Borrar filtros" at bounding box center [52, 125] width 33 height 12
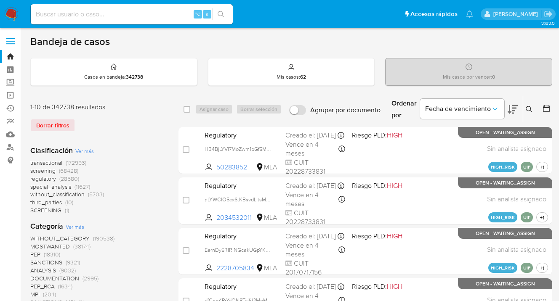
click at [529, 109] on icon at bounding box center [528, 109] width 7 height 7
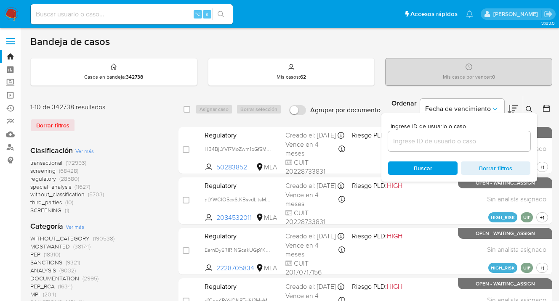
click at [431, 138] on input at bounding box center [459, 141] width 142 height 11
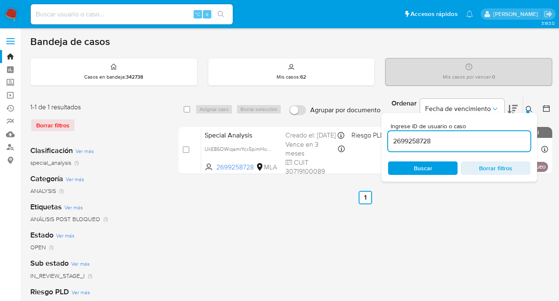
click at [529, 107] on icon at bounding box center [528, 109] width 7 height 7
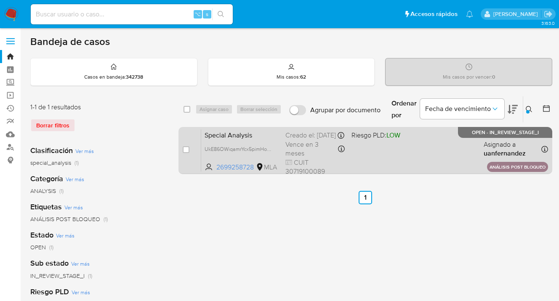
click at [454, 156] on div "Special Analysis UkE86OWiqamrYcx5pimHoR0m 2699258728 MLA Riesgo PLD: LOW Creado…" at bounding box center [374, 150] width 347 height 42
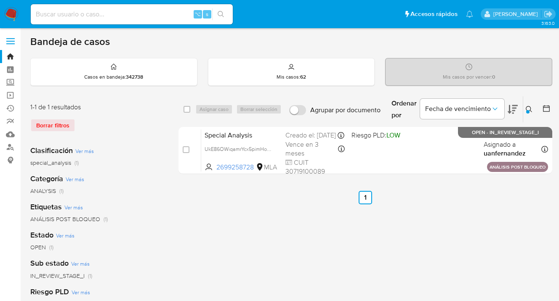
click at [528, 106] on icon at bounding box center [528, 109] width 7 height 7
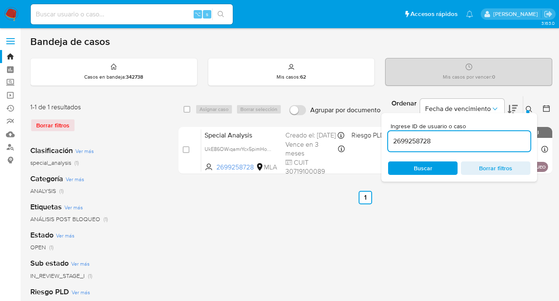
drag, startPoint x: 440, startPoint y: 166, endPoint x: 496, endPoint y: 145, distance: 59.6
click at [440, 166] on span "Buscar" at bounding box center [423, 168] width 58 height 12
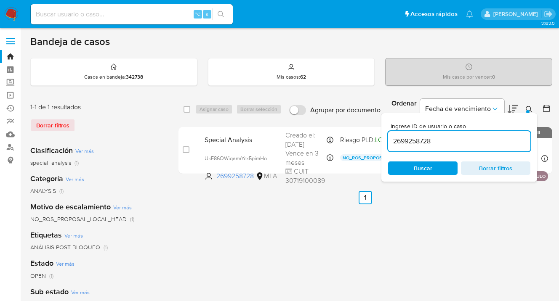
click at [530, 107] on icon at bounding box center [528, 109] width 7 height 7
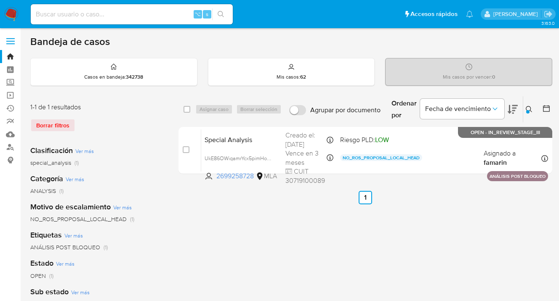
drag, startPoint x: 526, startPoint y: 109, endPoint x: 489, endPoint y: 136, distance: 45.8
click at [526, 109] on icon at bounding box center [528, 109] width 7 height 7
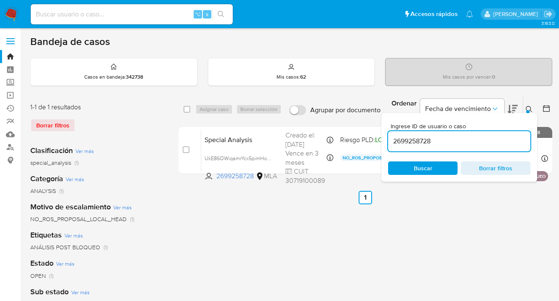
drag, startPoint x: 454, startPoint y: 143, endPoint x: 390, endPoint y: 143, distance: 63.5
click at [390, 143] on input "2699258728" at bounding box center [459, 141] width 142 height 11
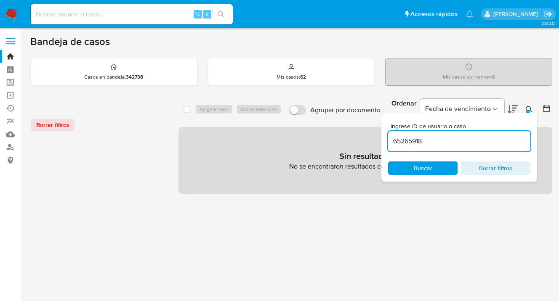
click at [458, 144] on input "65265918" at bounding box center [459, 141] width 142 height 11
type input "65265918"
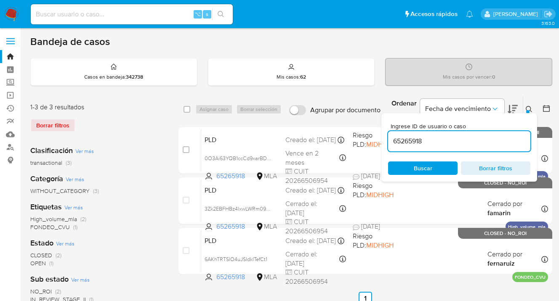
click at [530, 108] on icon at bounding box center [528, 109] width 7 height 7
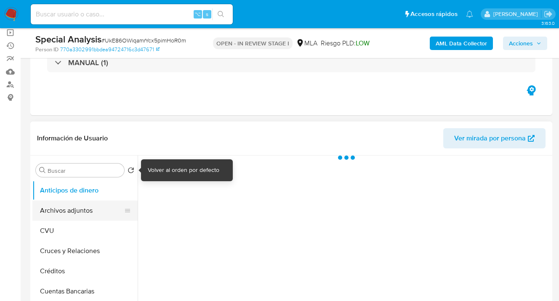
scroll to position [80, 0]
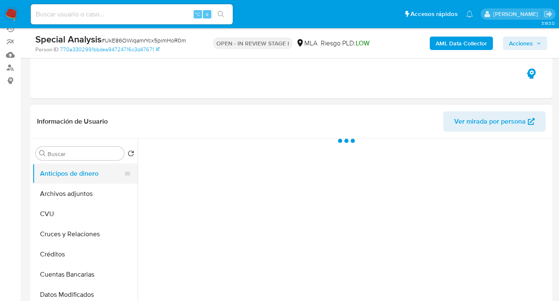
click at [84, 191] on button "Archivos adjuntos" at bounding box center [84, 194] width 105 height 20
select select "10"
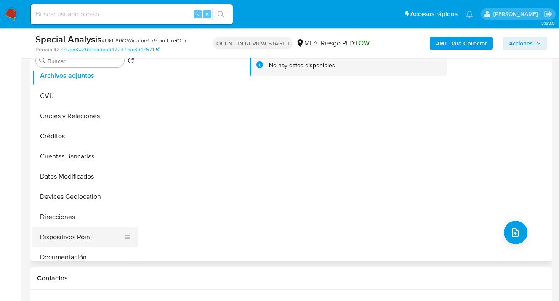
scroll to position [68, 0]
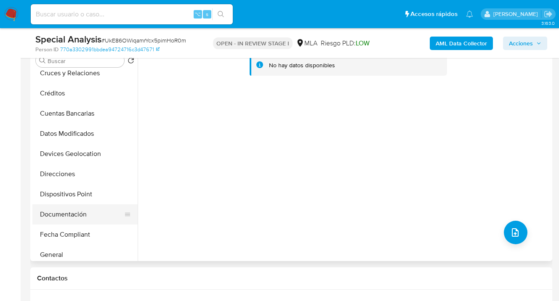
drag, startPoint x: 90, startPoint y: 213, endPoint x: 107, endPoint y: 207, distance: 17.8
click at [89, 212] on button "Documentación" at bounding box center [81, 214] width 98 height 20
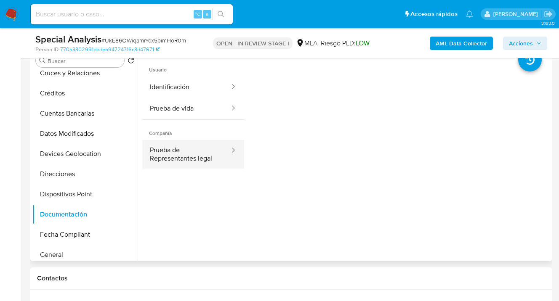
click at [200, 154] on button "Prueba de Representantes legal" at bounding box center [186, 154] width 88 height 29
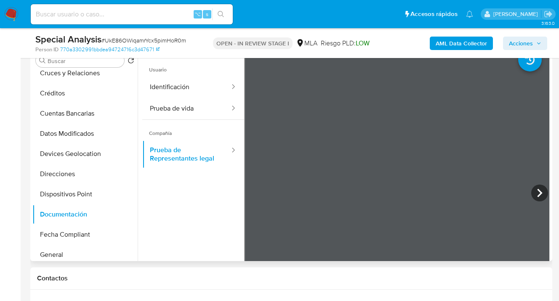
click at [176, 130] on span "Compañía" at bounding box center [193, 130] width 102 height 20
click at [178, 113] on button "Prueba de vida" at bounding box center [186, 108] width 88 height 21
drag, startPoint x: 171, startPoint y: 92, endPoint x: 237, endPoint y: 102, distance: 66.9
click at [171, 92] on button "Identificación" at bounding box center [186, 87] width 88 height 21
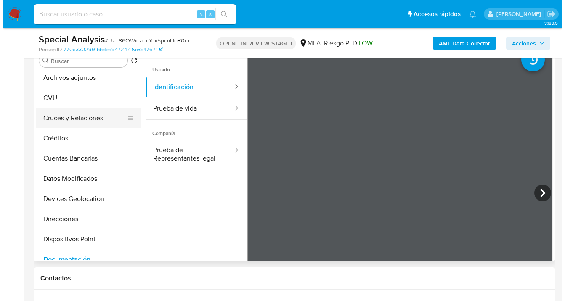
scroll to position [0, 0]
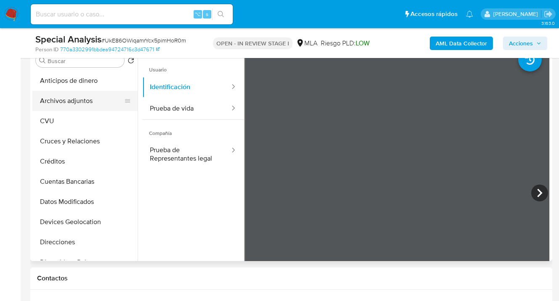
click at [83, 102] on button "Archivos adjuntos" at bounding box center [81, 101] width 98 height 20
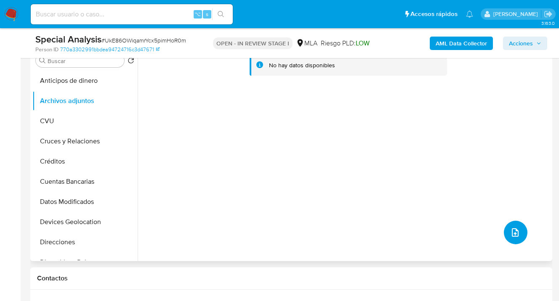
click at [511, 233] on icon "upload-file" at bounding box center [515, 233] width 10 height 10
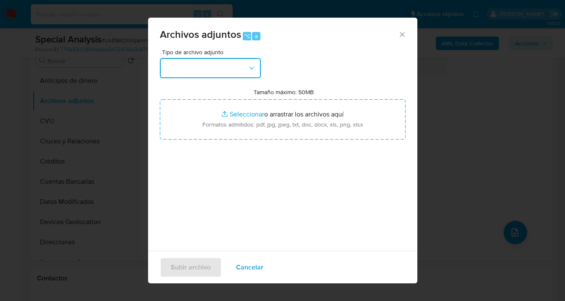
click at [247, 71] on icon "button" at bounding box center [251, 68] width 8 height 8
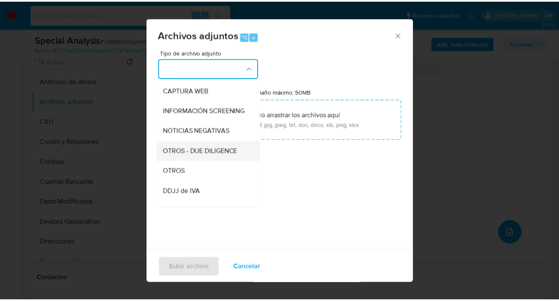
scroll to position [82, 0]
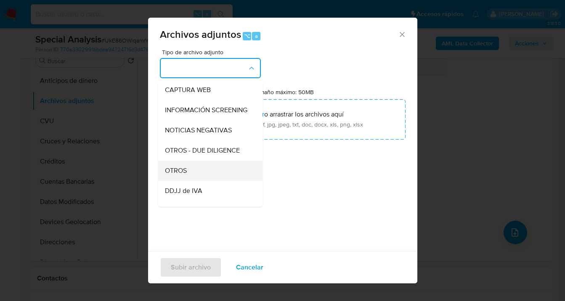
click at [202, 174] on div "OTROS" at bounding box center [208, 171] width 86 height 20
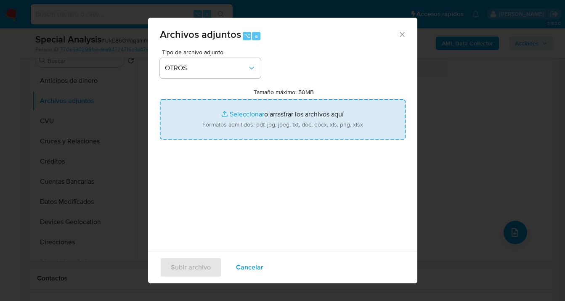
click at [307, 117] on input "Tamaño máximo: 50MB Seleccionar archivos" at bounding box center [283, 119] width 246 height 40
type input "C:\fakepath\Estatuto.pdf"
click at [192, 269] on span "Subir archivo" at bounding box center [191, 267] width 40 height 19
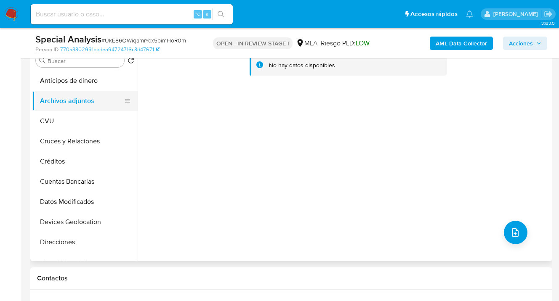
drag, startPoint x: 94, startPoint y: 122, endPoint x: 95, endPoint y: 103, distance: 19.4
click at [94, 122] on button "CVU" at bounding box center [84, 121] width 105 height 20
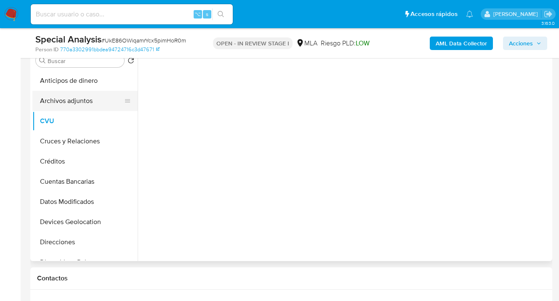
click at [95, 101] on button "Archivos adjuntos" at bounding box center [81, 101] width 98 height 20
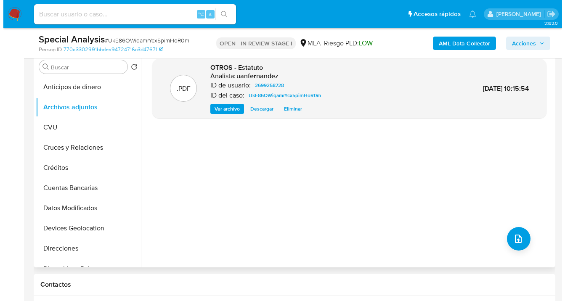
scroll to position [156, 0]
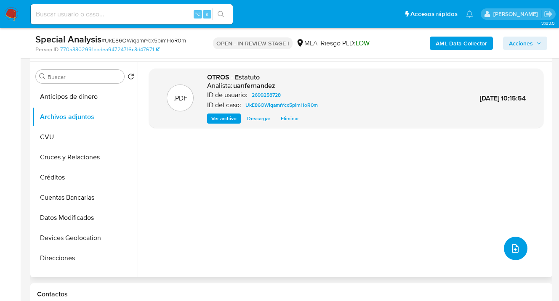
click at [515, 246] on icon "upload-file" at bounding box center [515, 249] width 10 height 10
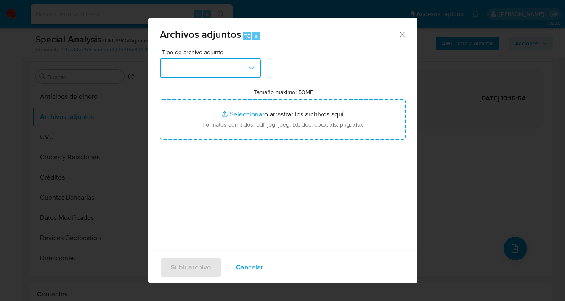
click at [249, 67] on icon "button" at bounding box center [251, 68] width 8 height 8
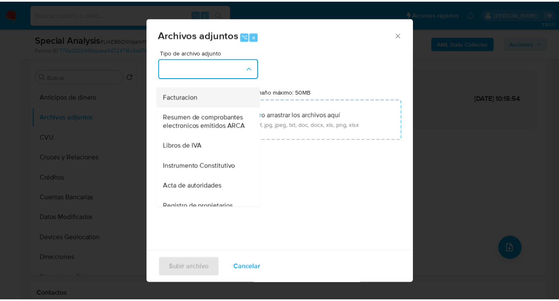
scroll to position [332, 0]
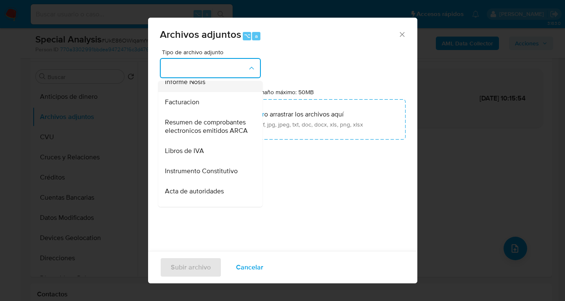
click at [206, 92] on div "Informe Nosis" at bounding box center [208, 82] width 86 height 20
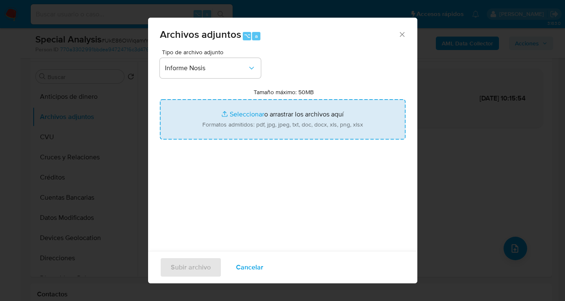
click at [294, 119] on input "Tamaño máximo: 50MB Seleccionar archivos" at bounding box center [283, 119] width 246 height 40
click at [246, 124] on input "Tamaño máximo: 50MB Seleccionar archivos" at bounding box center [283, 119] width 246 height 40
type input "C:\fakepath\2699258728- NOSIS_Manager_InformeIndividual_30719100089_620658_2025…"
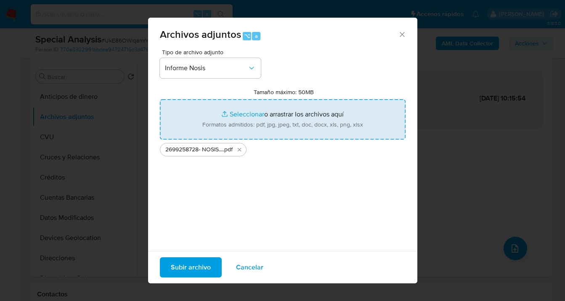
click at [194, 268] on span "Subir archivo" at bounding box center [191, 267] width 40 height 19
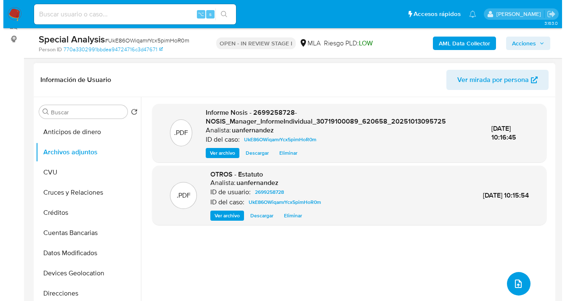
scroll to position [86, 0]
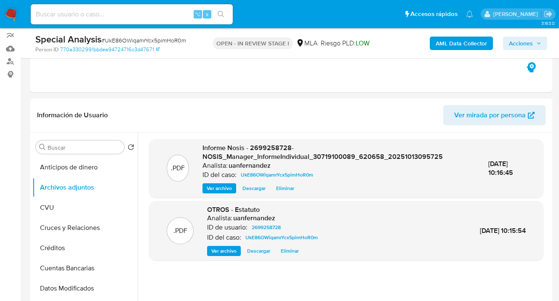
click at [525, 44] on span "Acciones" at bounding box center [521, 43] width 24 height 13
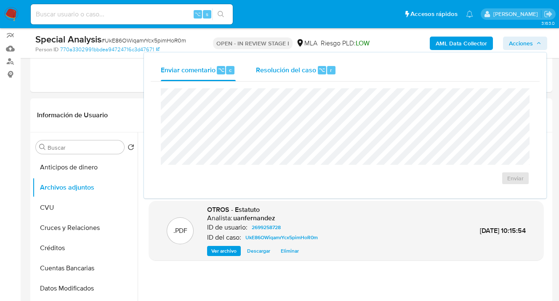
click at [272, 65] on span "Resolución del caso" at bounding box center [286, 70] width 60 height 10
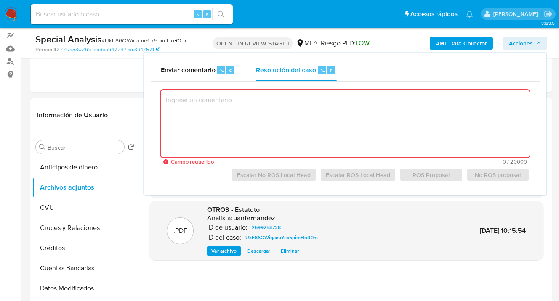
paste textarea "El presente caso manual ha sido creado a los efectos de incorporar documentació…"
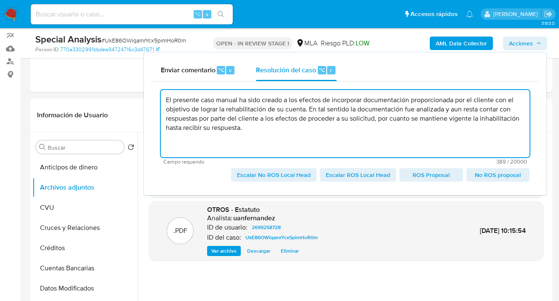
click at [445, 110] on textarea "El presente caso manual ha sido creado a los efectos de incorporar documentació…" at bounding box center [345, 123] width 368 height 67
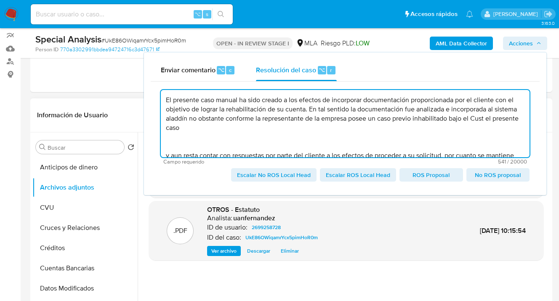
paste textarea "166833294"
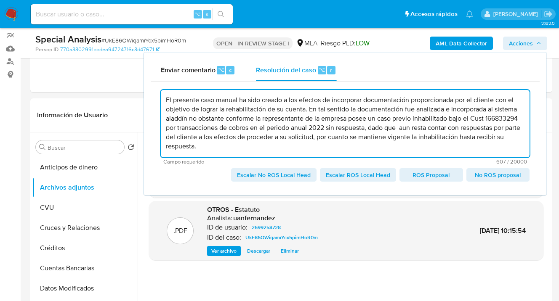
drag, startPoint x: 336, startPoint y: 141, endPoint x: 366, endPoint y: 142, distance: 30.7
click at [366, 142] on textarea "El presente caso manual ha sido creado a los efectos de incorporar documentació…" at bounding box center [345, 123] width 368 height 67
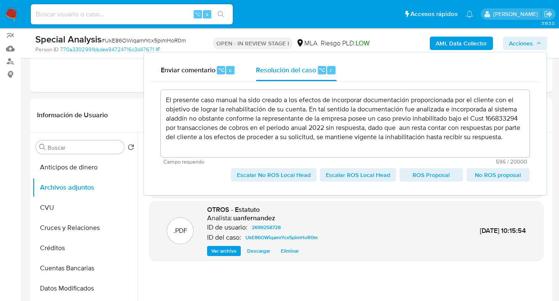
click at [276, 176] on span "Escalar No ROS Local Head" at bounding box center [274, 175] width 74 height 12
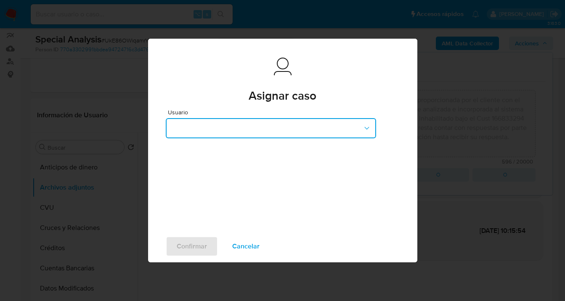
click at [362, 127] on button "button" at bounding box center [271, 128] width 210 height 20
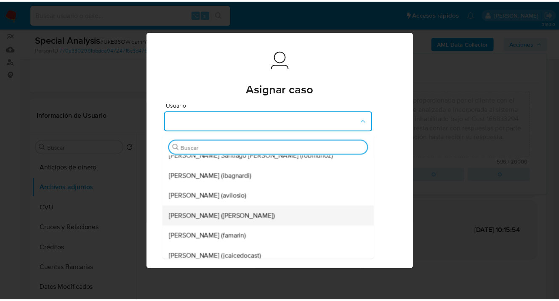
scroll to position [221, 0]
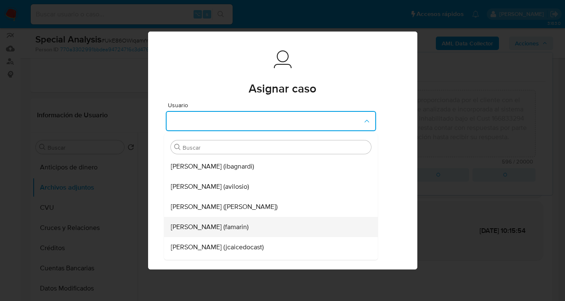
click at [235, 224] on span "Facundo Marin (famarin)" at bounding box center [210, 227] width 78 height 8
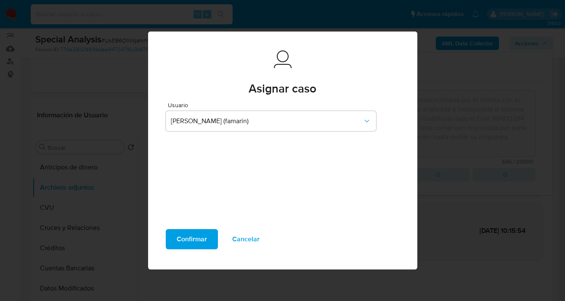
click at [193, 238] on span "Confirmar" at bounding box center [192, 239] width 30 height 19
type textarea "El presente caso manual ha sido creado a los efectos de incorporar documentació…"
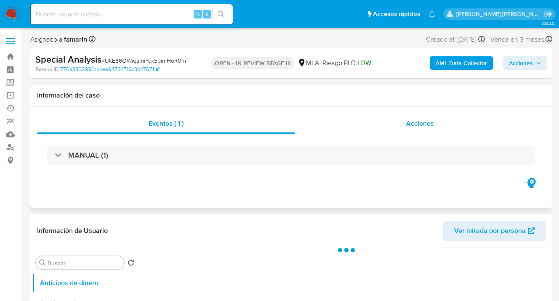
select select "10"
